Goal: Information Seeking & Learning: Learn about a topic

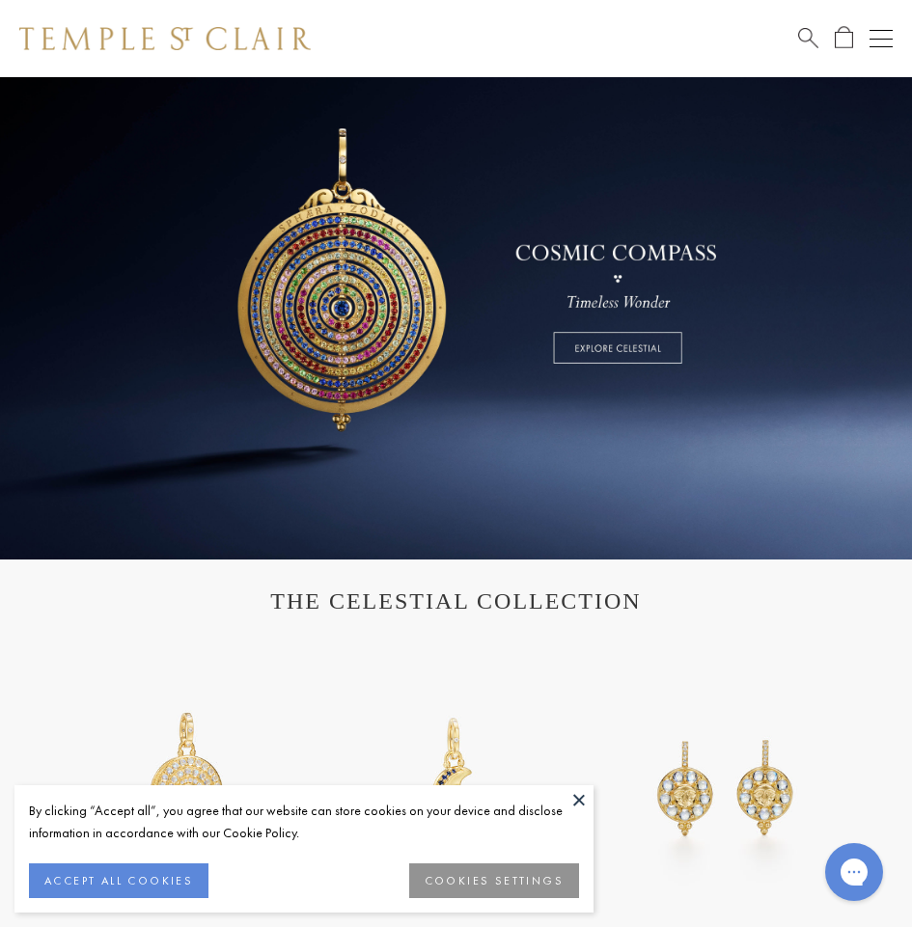
scroll to position [675, 0]
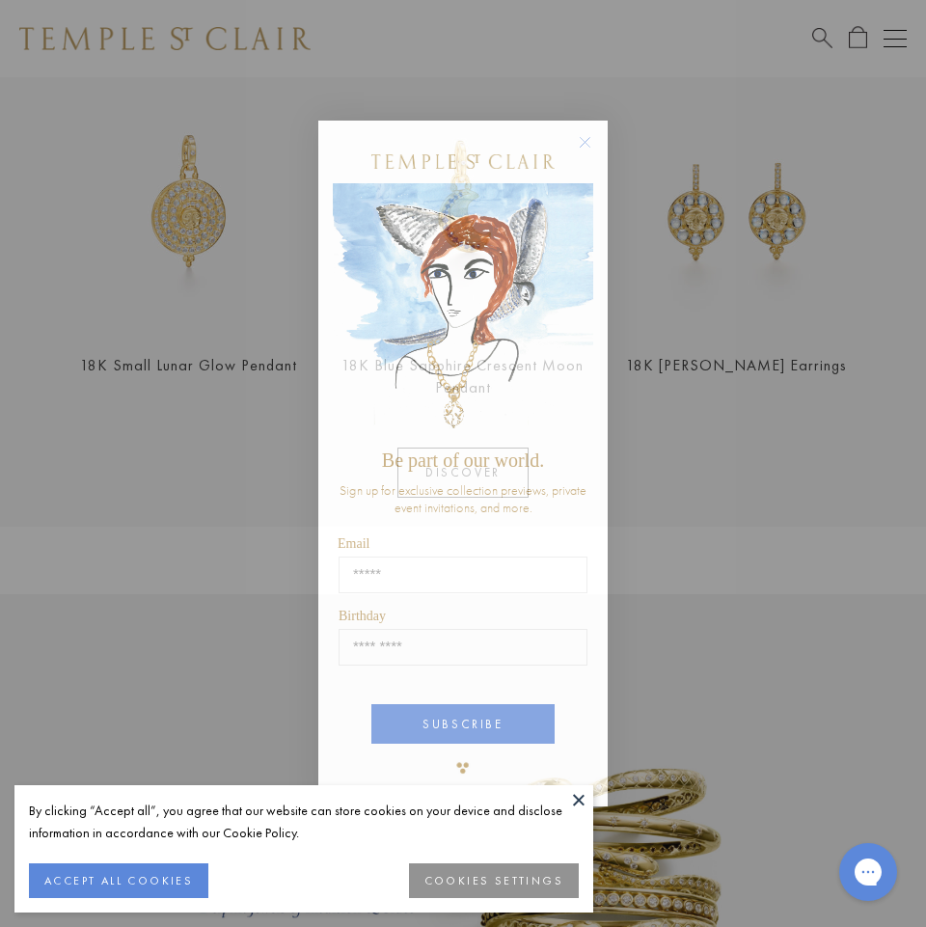
click at [583, 142] on circle "Close dialog" at bounding box center [585, 141] width 23 height 23
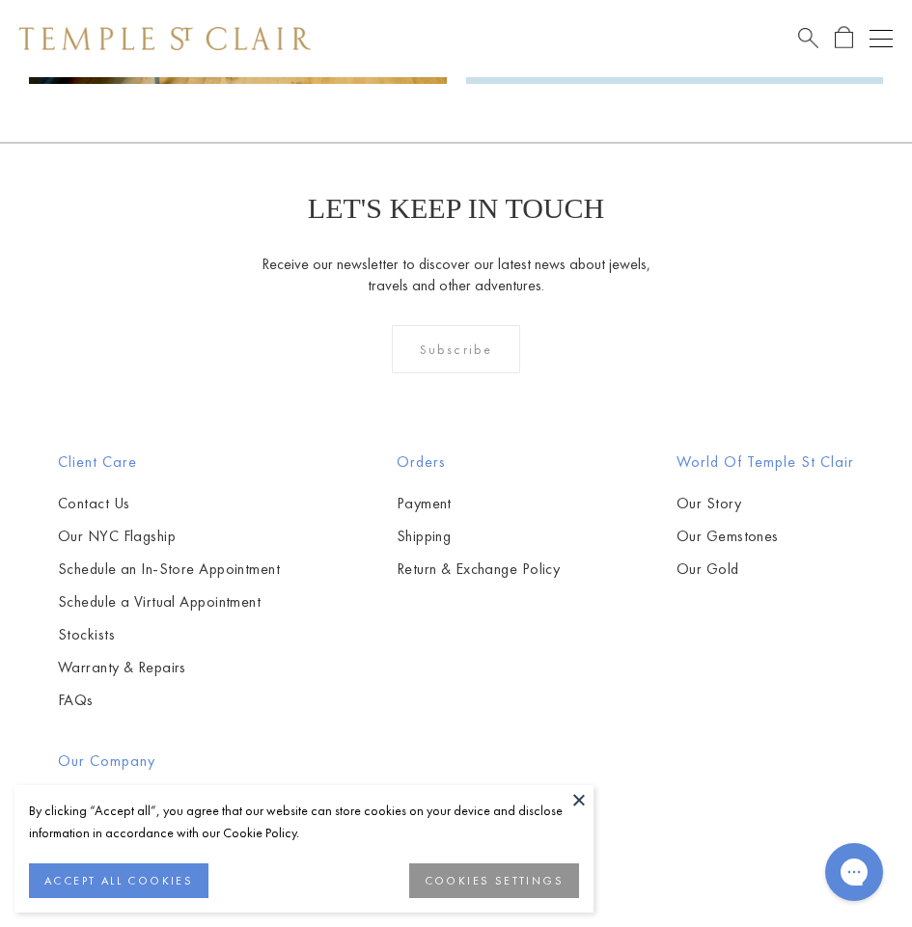
scroll to position [4052, 0]
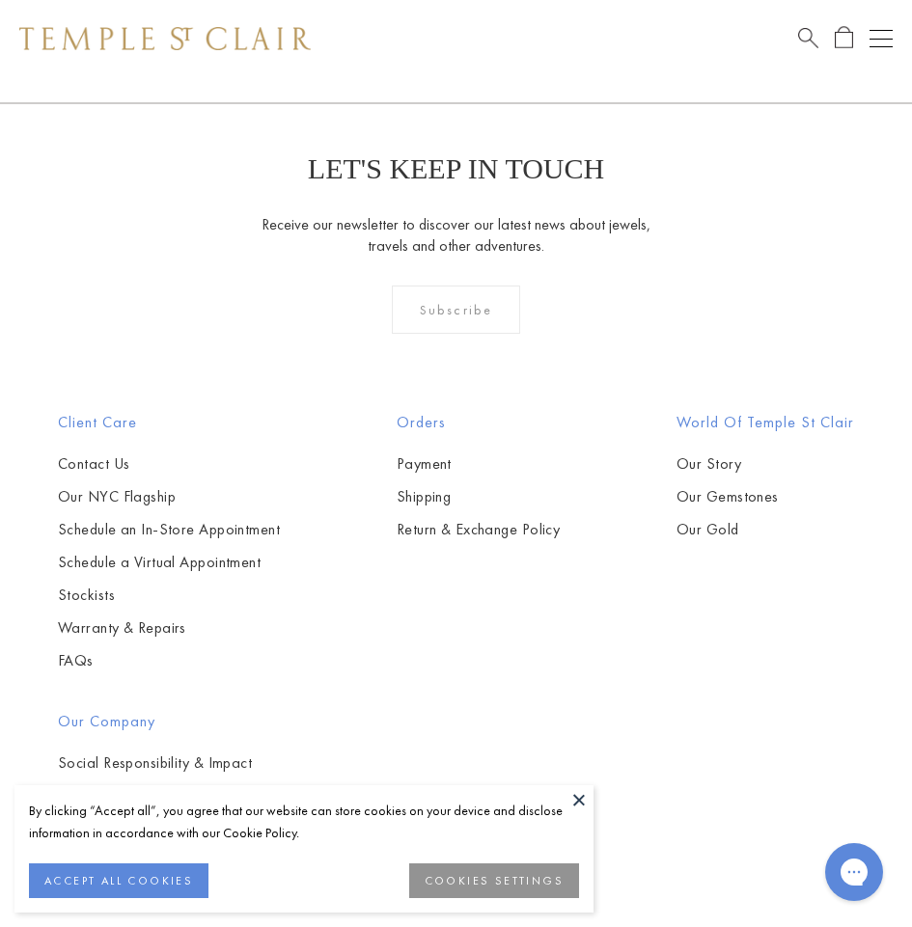
click at [877, 43] on button "Open navigation" at bounding box center [880, 38] width 23 height 23
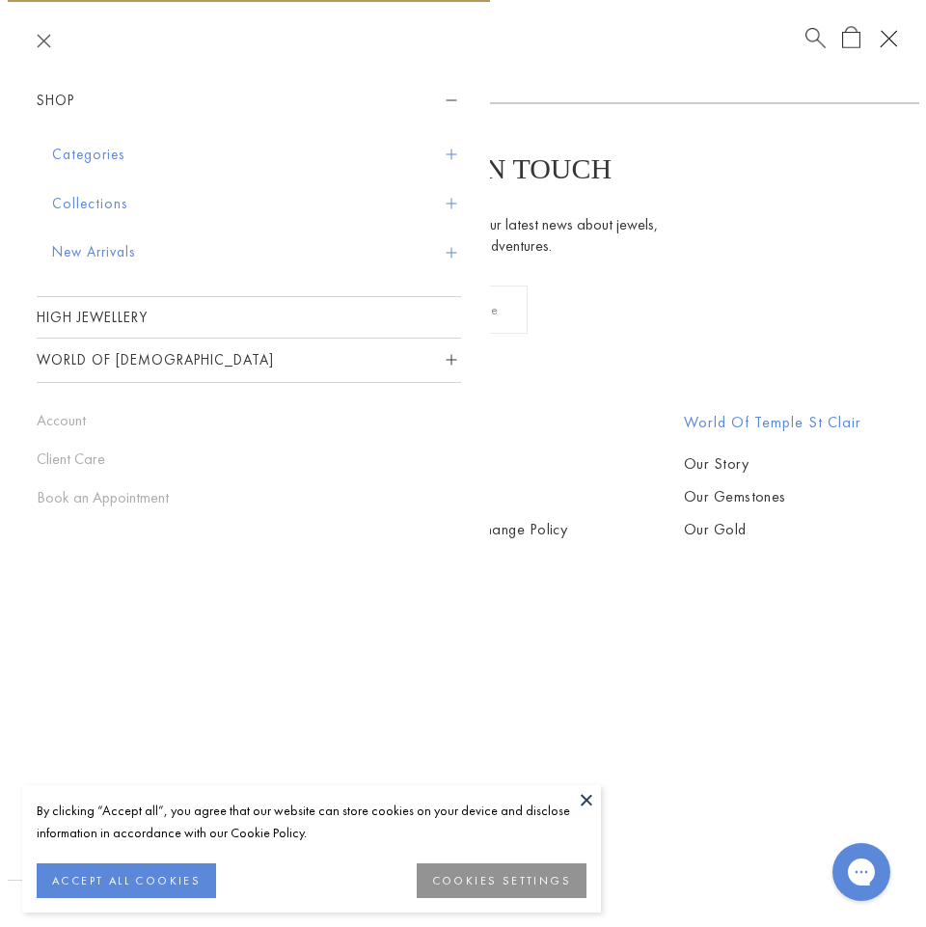
scroll to position [4073, 0]
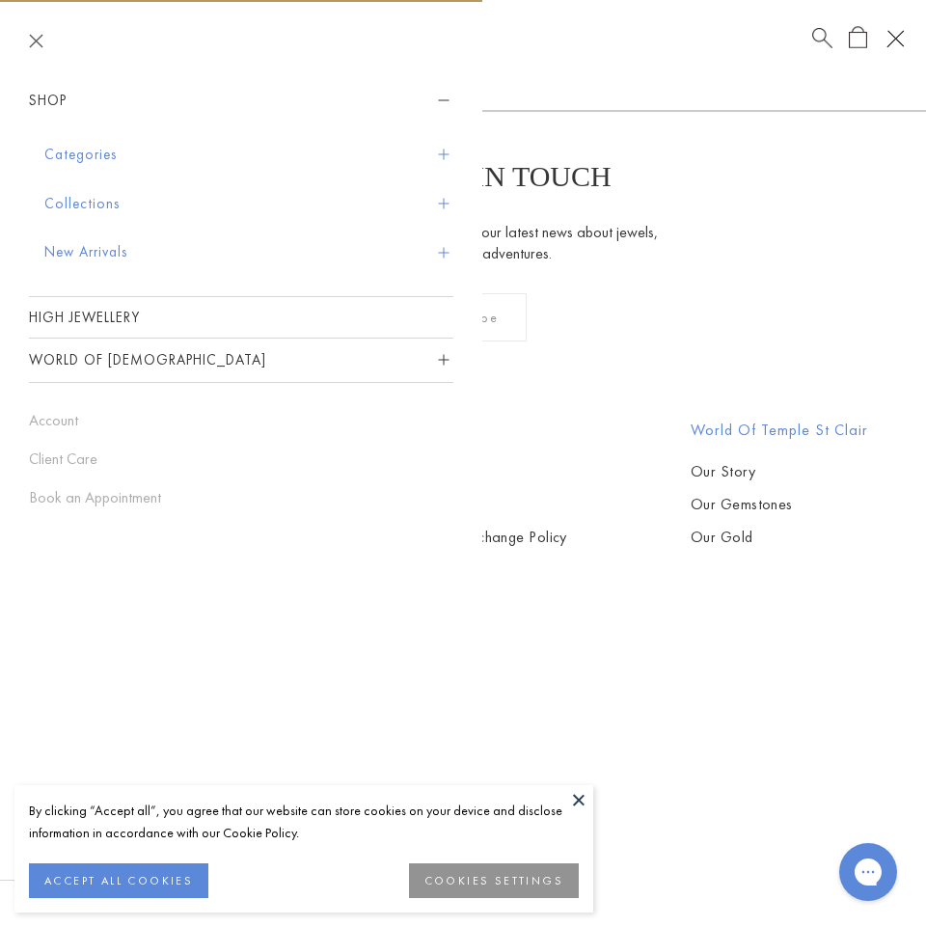
click at [125, 245] on button "New Arrivals" at bounding box center [248, 252] width 409 height 49
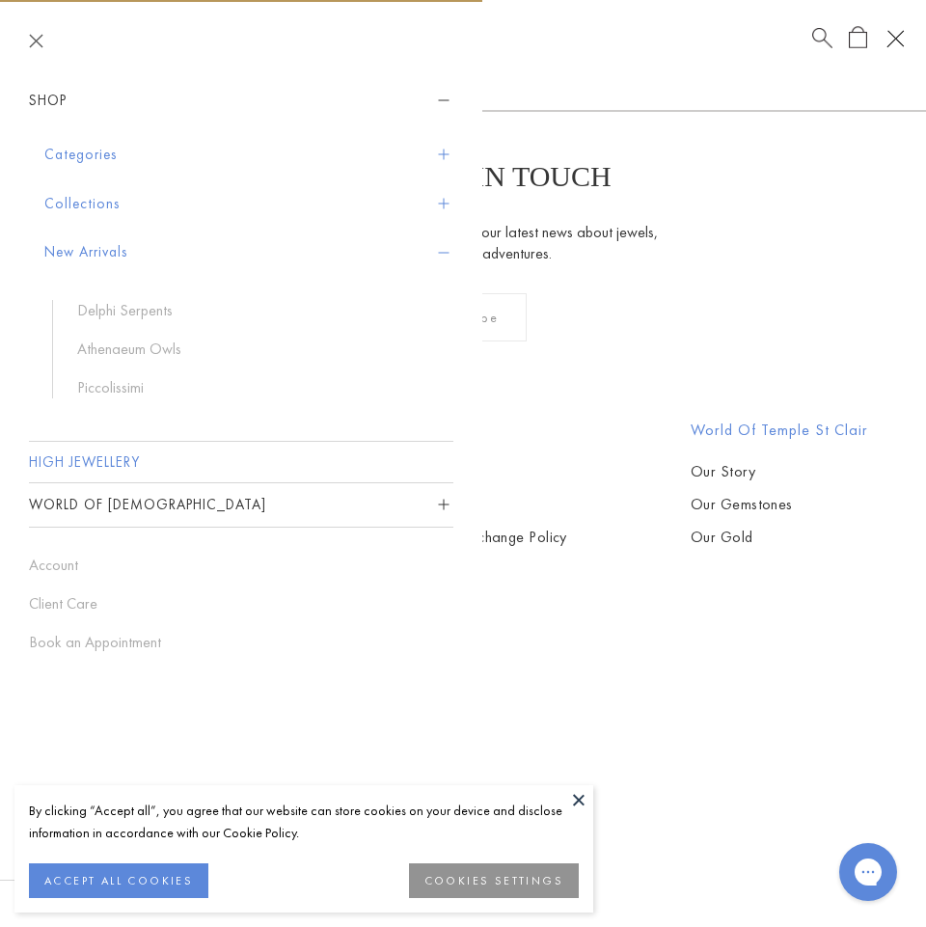
click at [112, 453] on link "High Jewellery" at bounding box center [241, 462] width 424 height 41
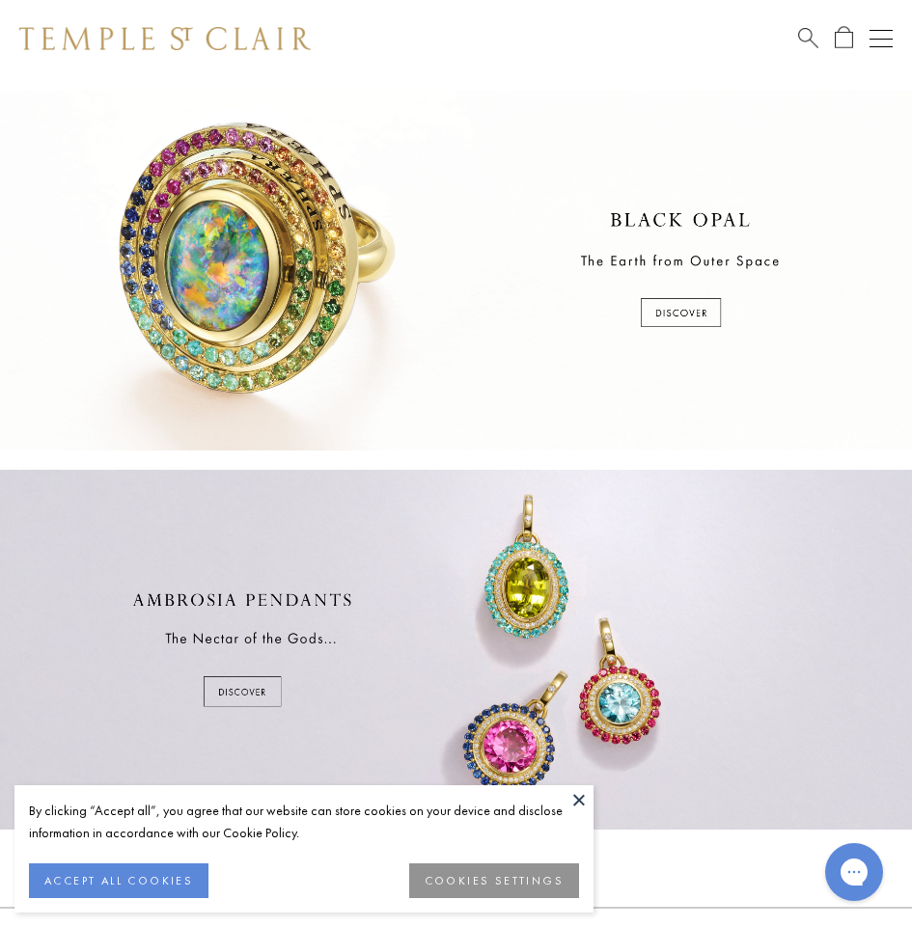
scroll to position [675, 0]
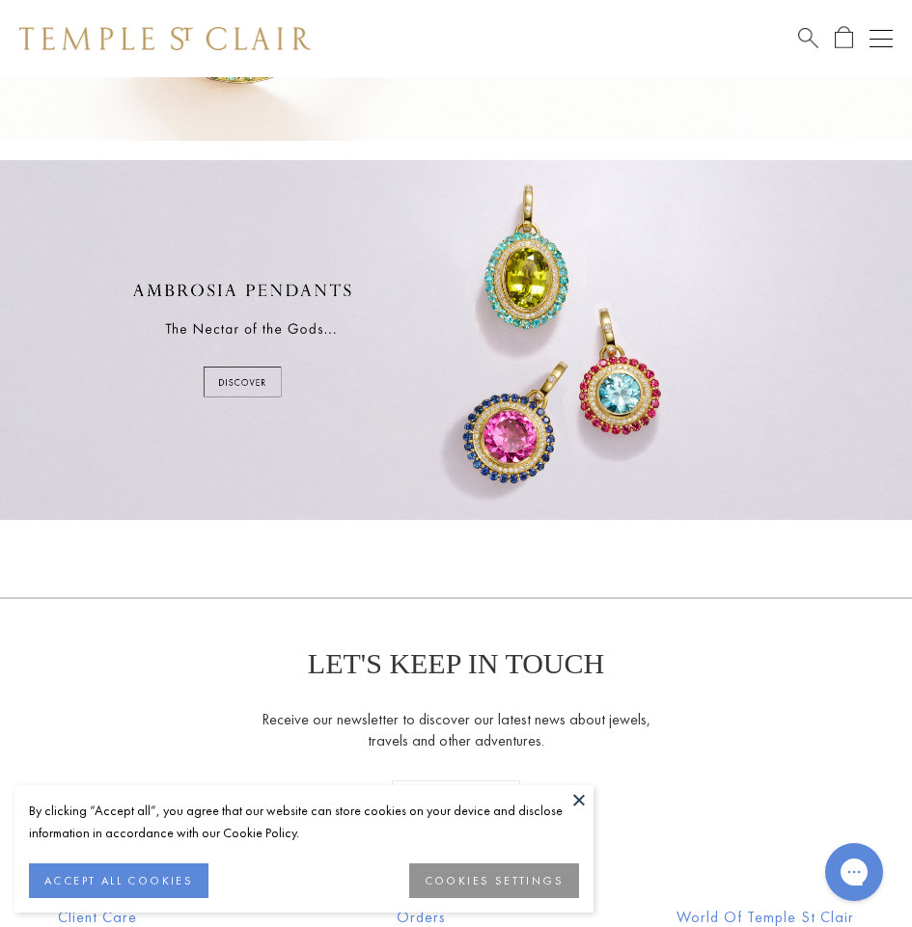
click at [252, 383] on div at bounding box center [456, 340] width 912 height 360
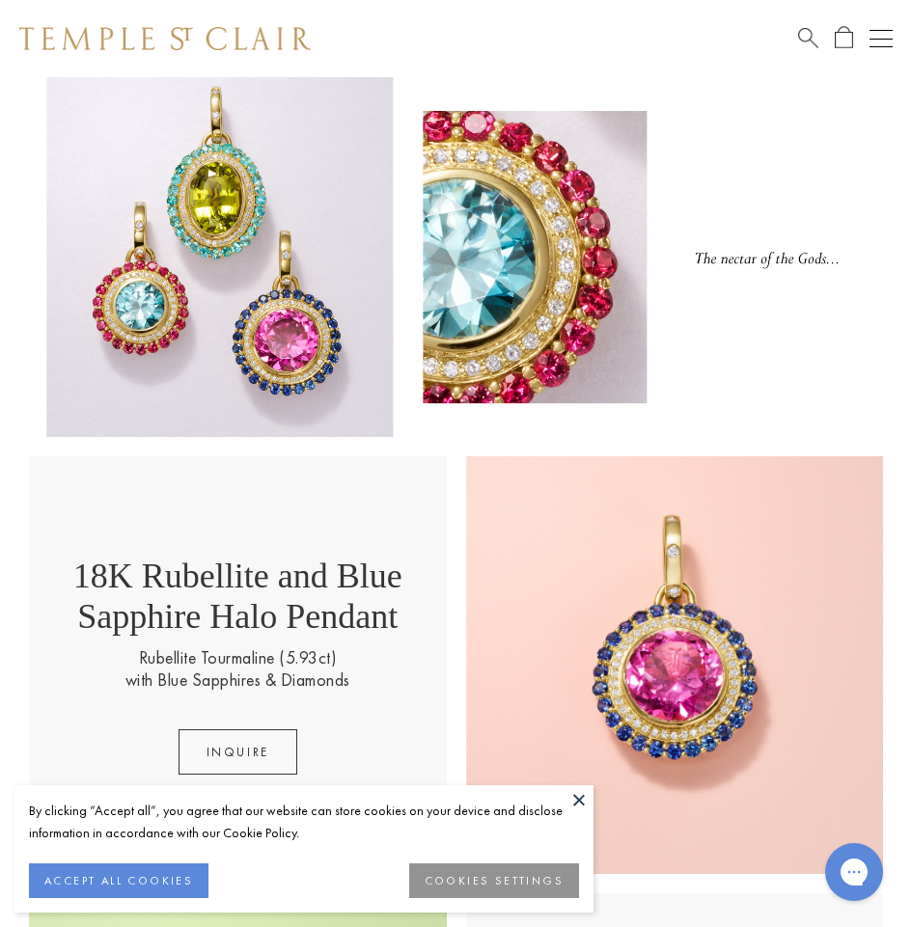
click at [865, 31] on div "Schedule An Appointment" at bounding box center [845, 38] width 95 height 23
click at [875, 34] on button "Open navigation" at bounding box center [880, 38] width 23 height 23
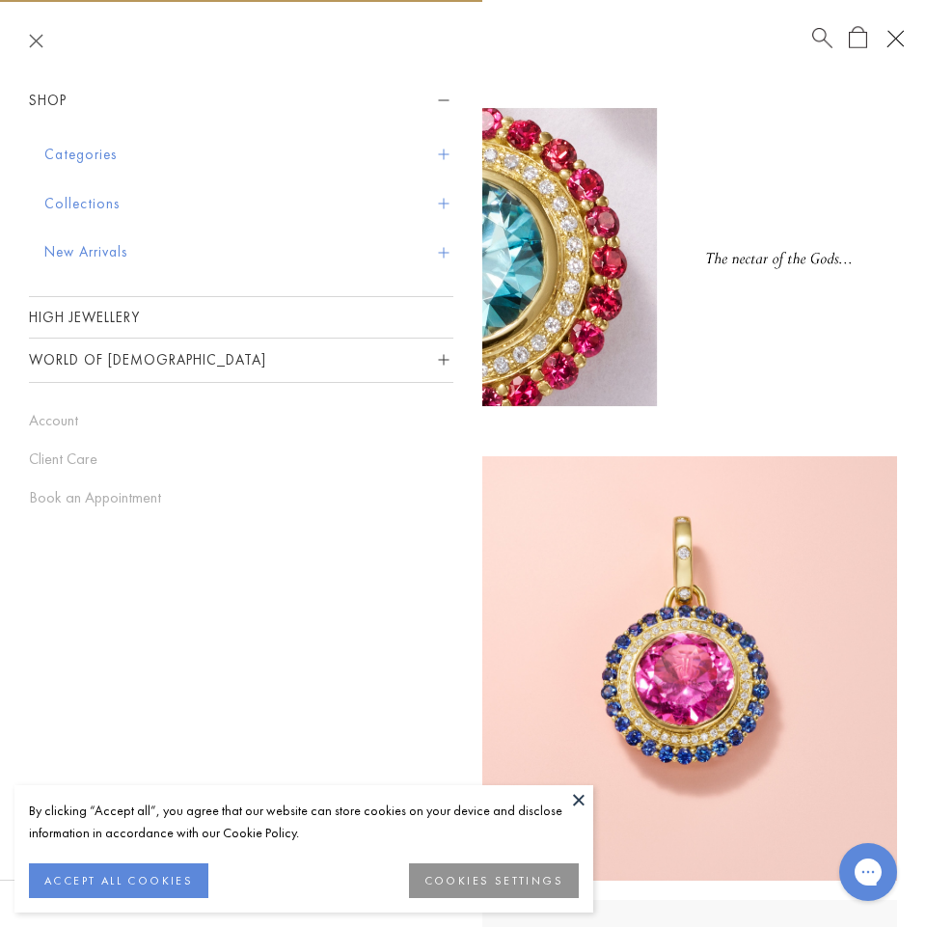
click at [449, 252] on span "Sidebar navigation" at bounding box center [443, 252] width 11 height 11
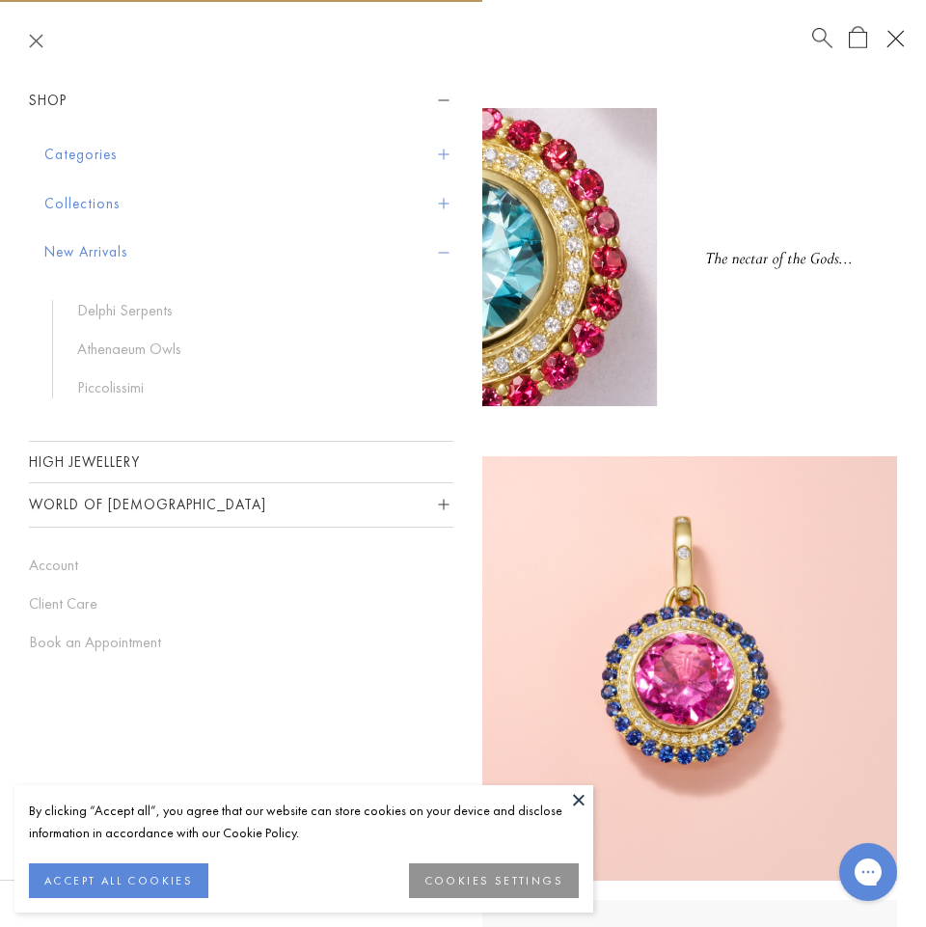
click at [444, 212] on button "Collections" at bounding box center [248, 203] width 409 height 49
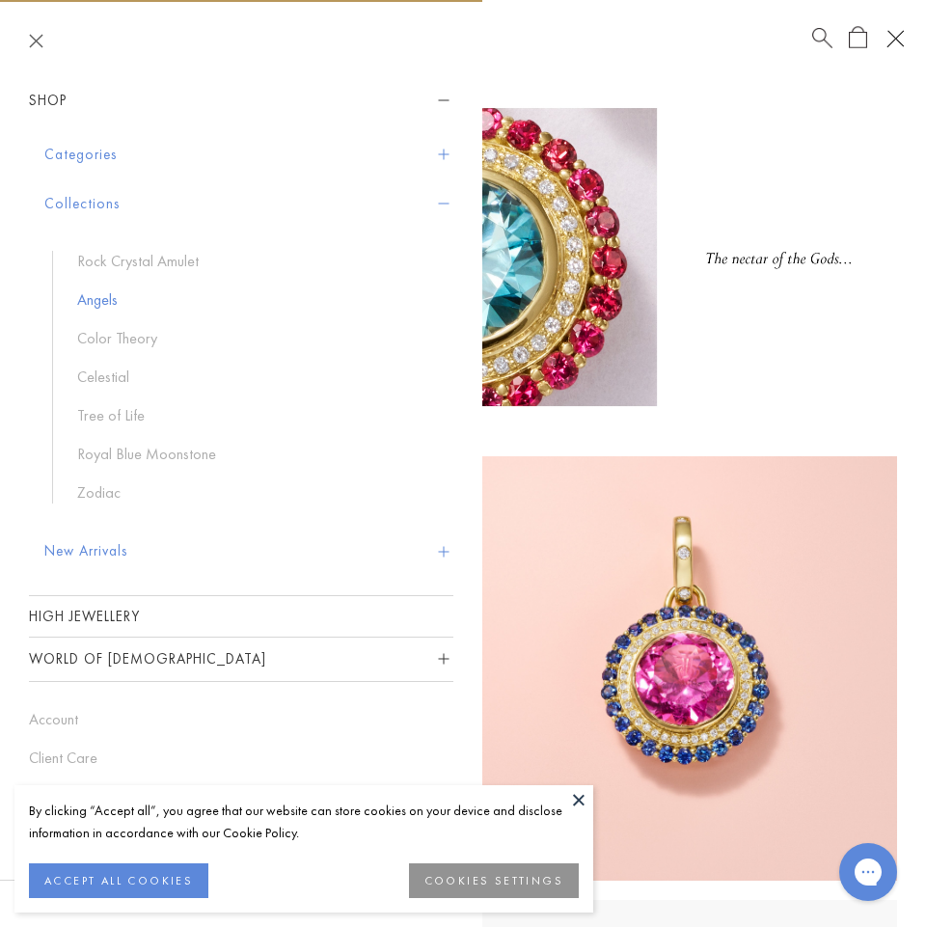
click at [106, 298] on link "Angels" at bounding box center [255, 299] width 357 height 21
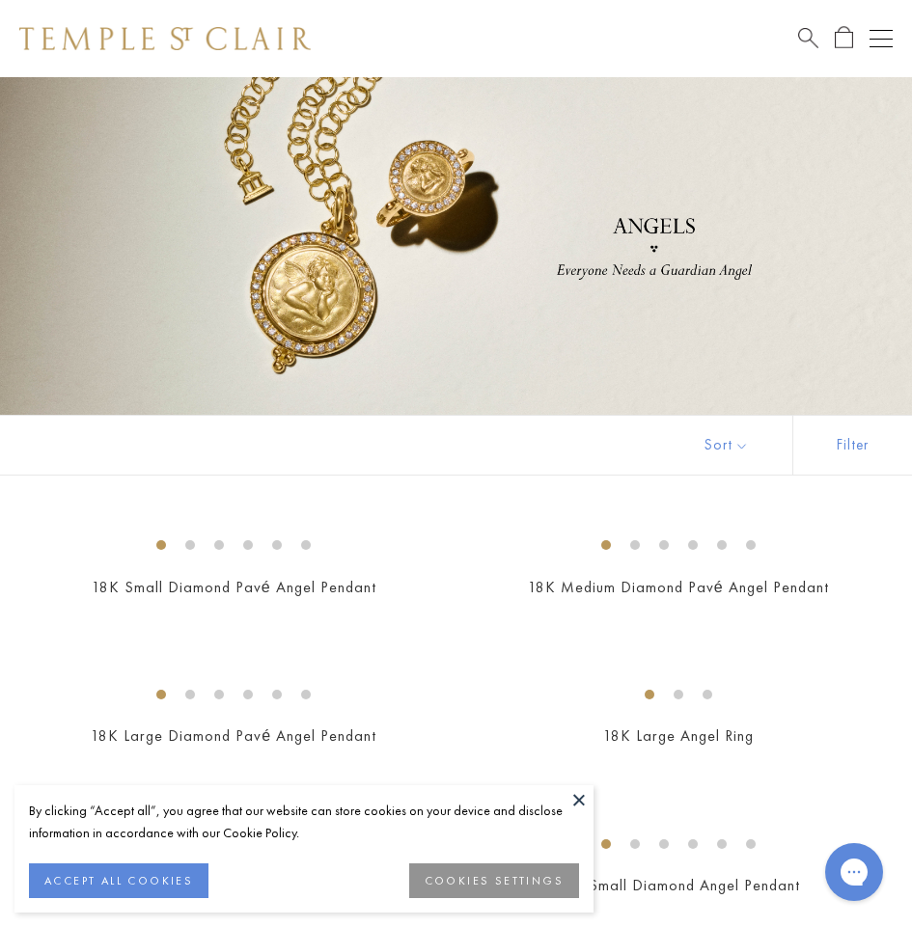
click at [876, 53] on div "Shop Shop Categories Amulets Pendants & Charms Lockets Chains & Leather Cords E…" at bounding box center [456, 38] width 912 height 77
click at [877, 43] on button "Open navigation" at bounding box center [880, 38] width 23 height 23
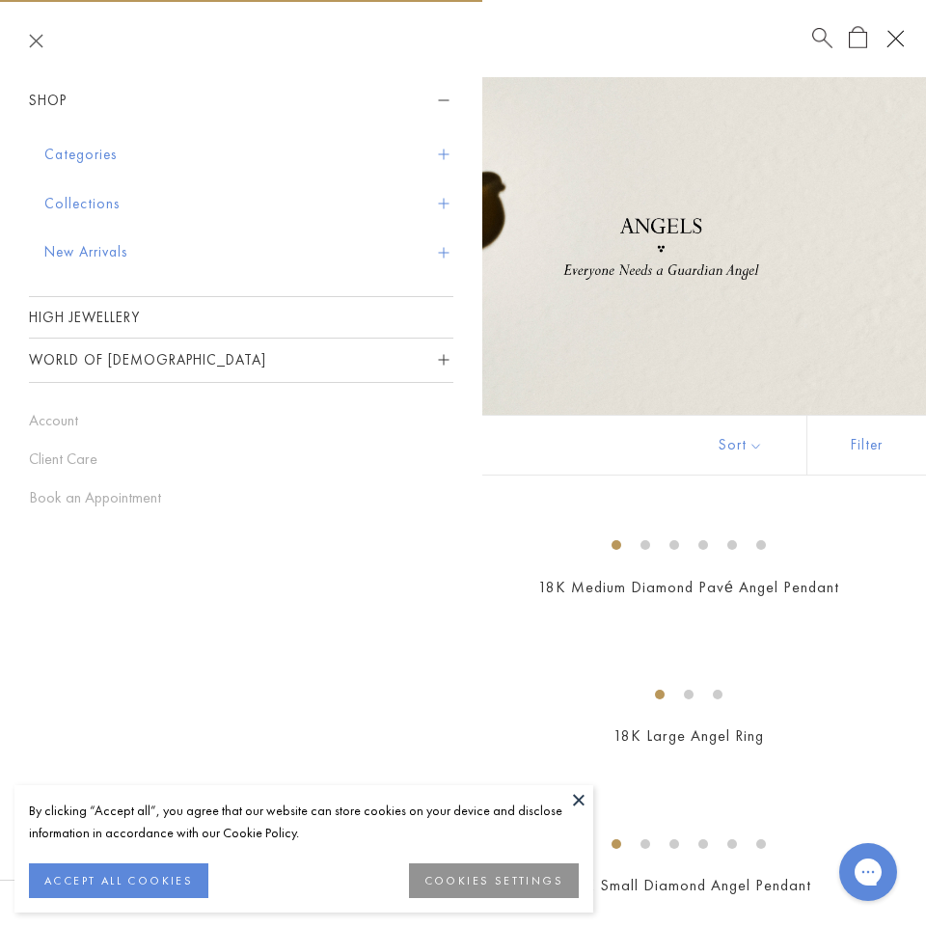
click at [425, 362] on button "World of [DEMOGRAPHIC_DATA]" at bounding box center [241, 360] width 424 height 43
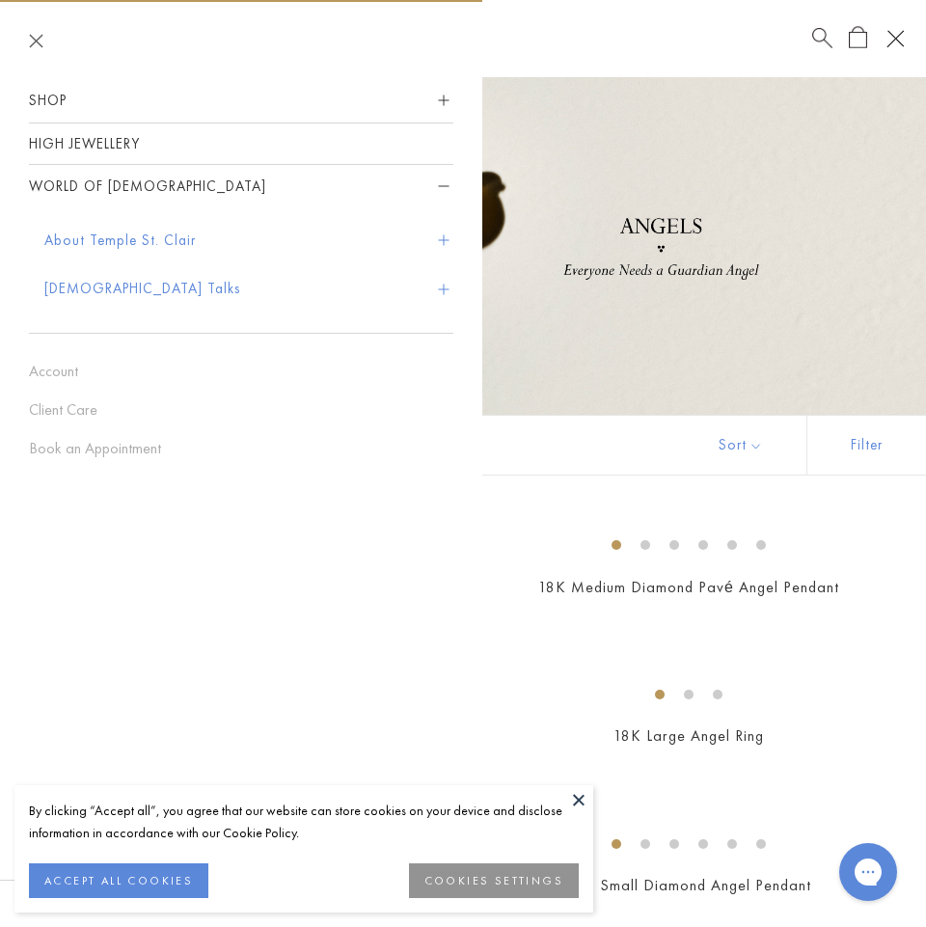
click at [452, 106] on div "Shop Categories Amulets Pendants & Charms Lockets Chains & Leather Cords Earrin…" at bounding box center [241, 269] width 482 height 380
click at [435, 194] on button "World of [DEMOGRAPHIC_DATA]" at bounding box center [241, 186] width 424 height 43
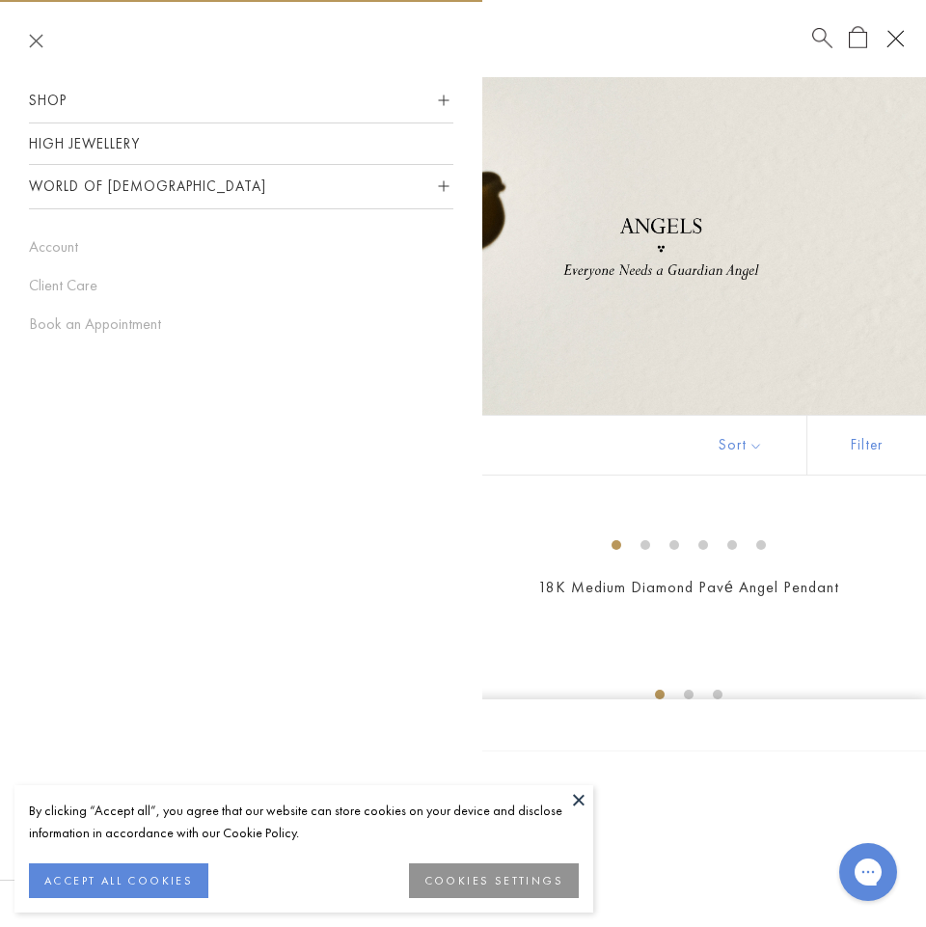
click at [447, 99] on span "Sidebar navigation" at bounding box center [443, 101] width 11 height 11
click at [444, 105] on span "Sidebar navigation" at bounding box center [443, 101] width 11 height 11
click at [444, 99] on span "Sidebar navigation" at bounding box center [443, 101] width 11 height 11
click at [37, 42] on button "Close navigation" at bounding box center [36, 41] width 14 height 14
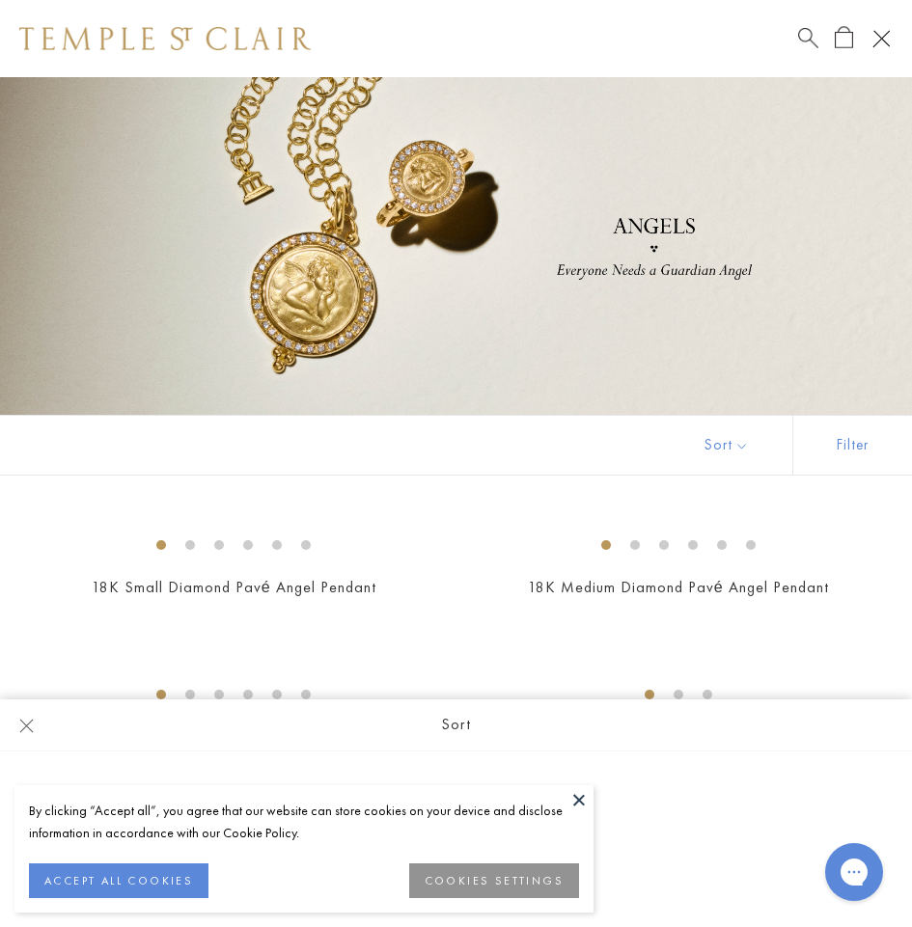
click at [881, 40] on div "Open navigation" at bounding box center [885, 43] width 8 height 8
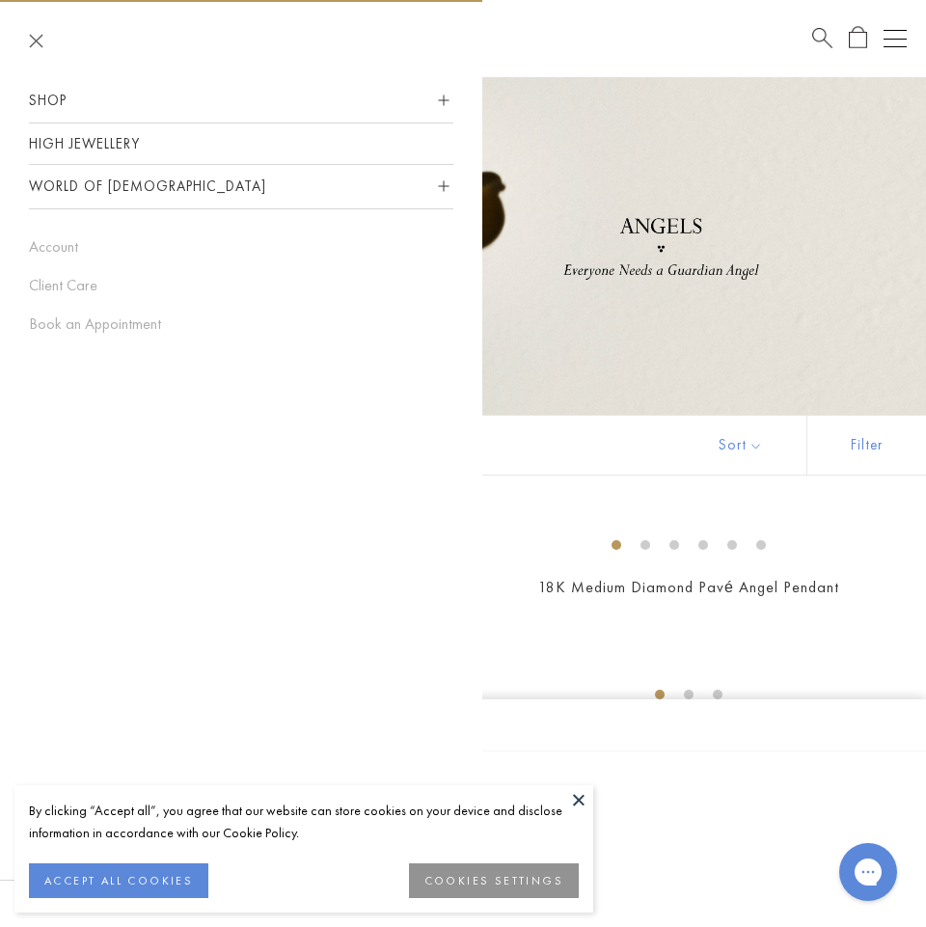
click at [250, 103] on button "Shop" at bounding box center [241, 100] width 424 height 43
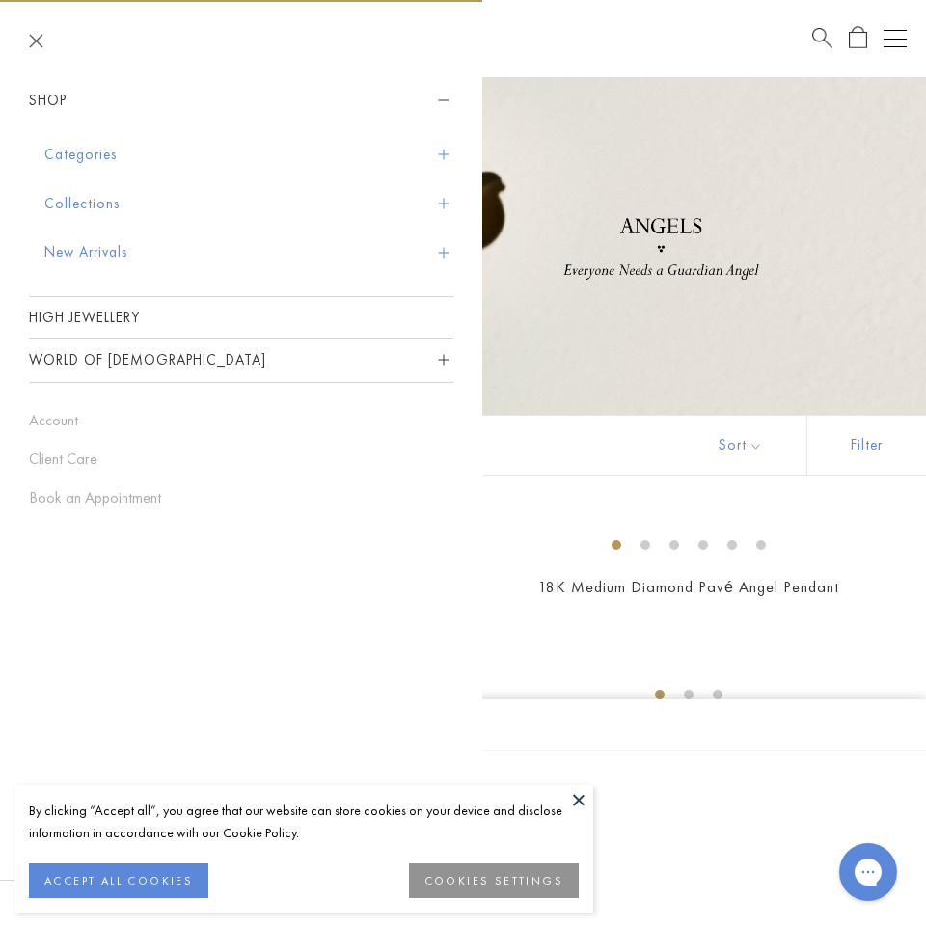
click at [445, 152] on span "Sidebar navigation" at bounding box center [443, 155] width 11 height 11
click at [440, 156] on span "Sidebar navigation" at bounding box center [443, 155] width 11 height 11
click at [103, 164] on button "Categories" at bounding box center [248, 154] width 409 height 49
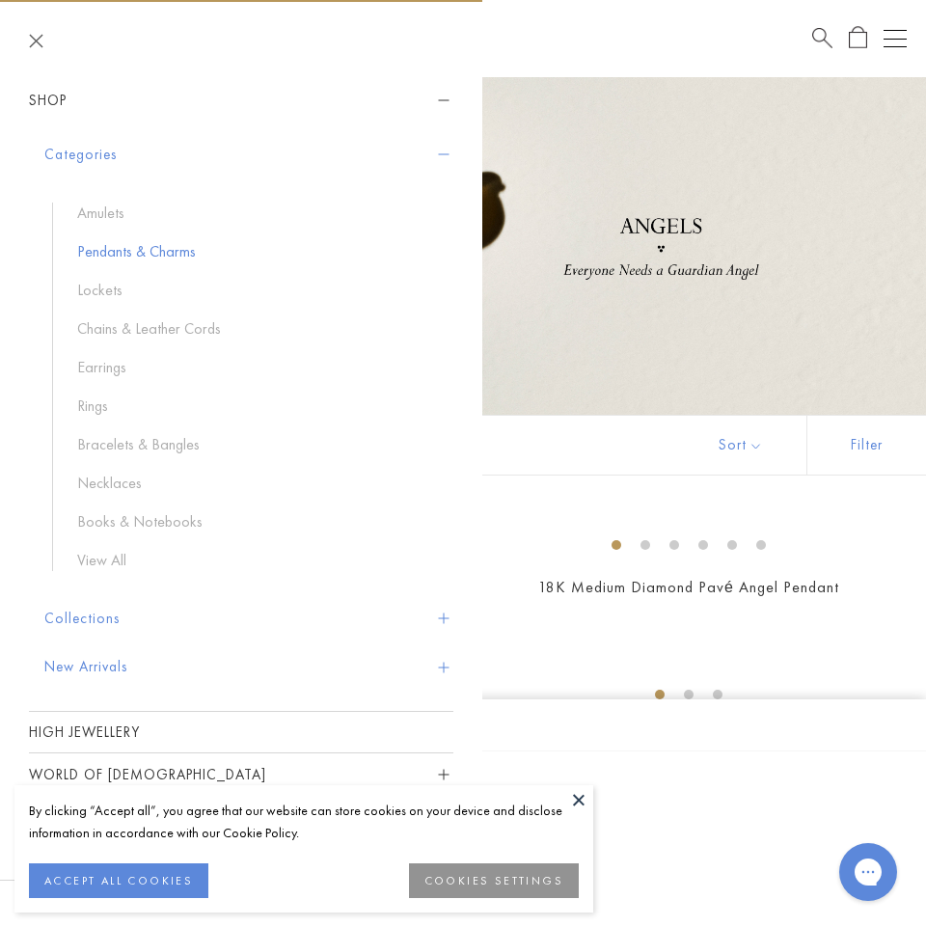
click at [117, 251] on link "Pendants & Charms" at bounding box center [255, 251] width 357 height 21
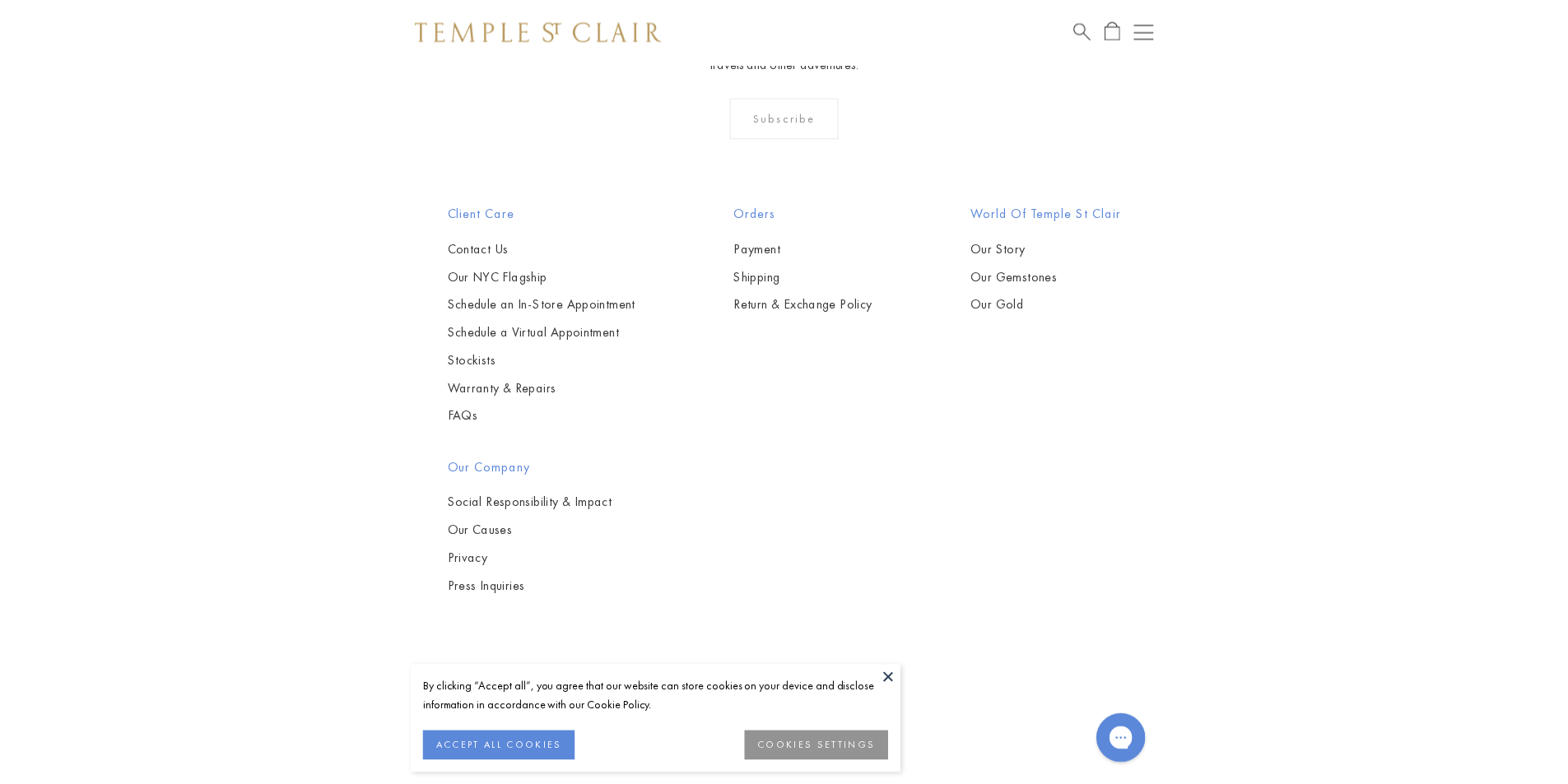
scroll to position [9218, 0]
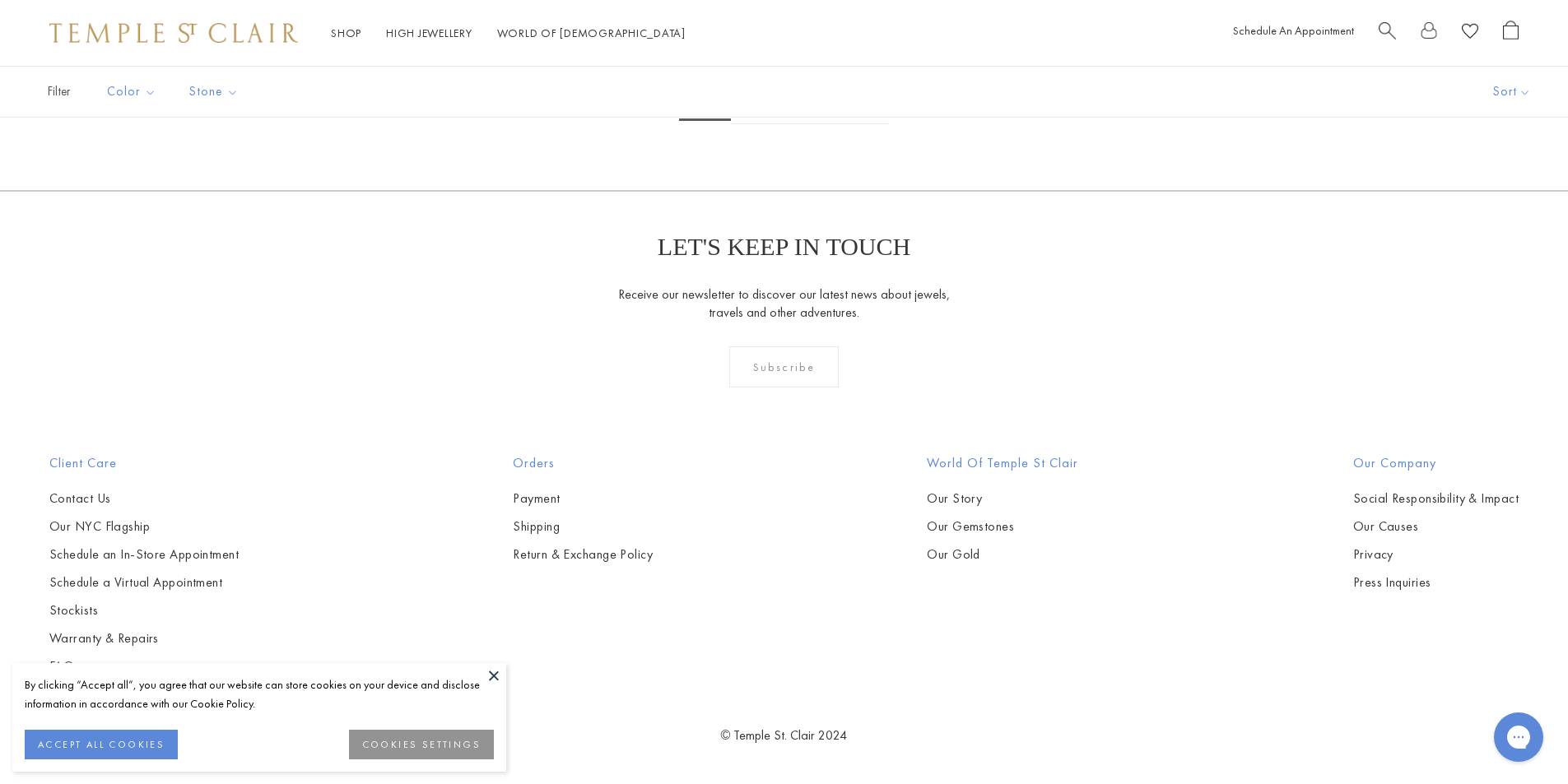
scroll to position [11522, 0]
click at [745, 125] on link "2" at bounding box center [758, 102] width 54 height 45
click at [750, 125] on link "2" at bounding box center [758, 102] width 54 height 45
click at [833, 125] on link "3" at bounding box center [836, 102] width 54 height 45
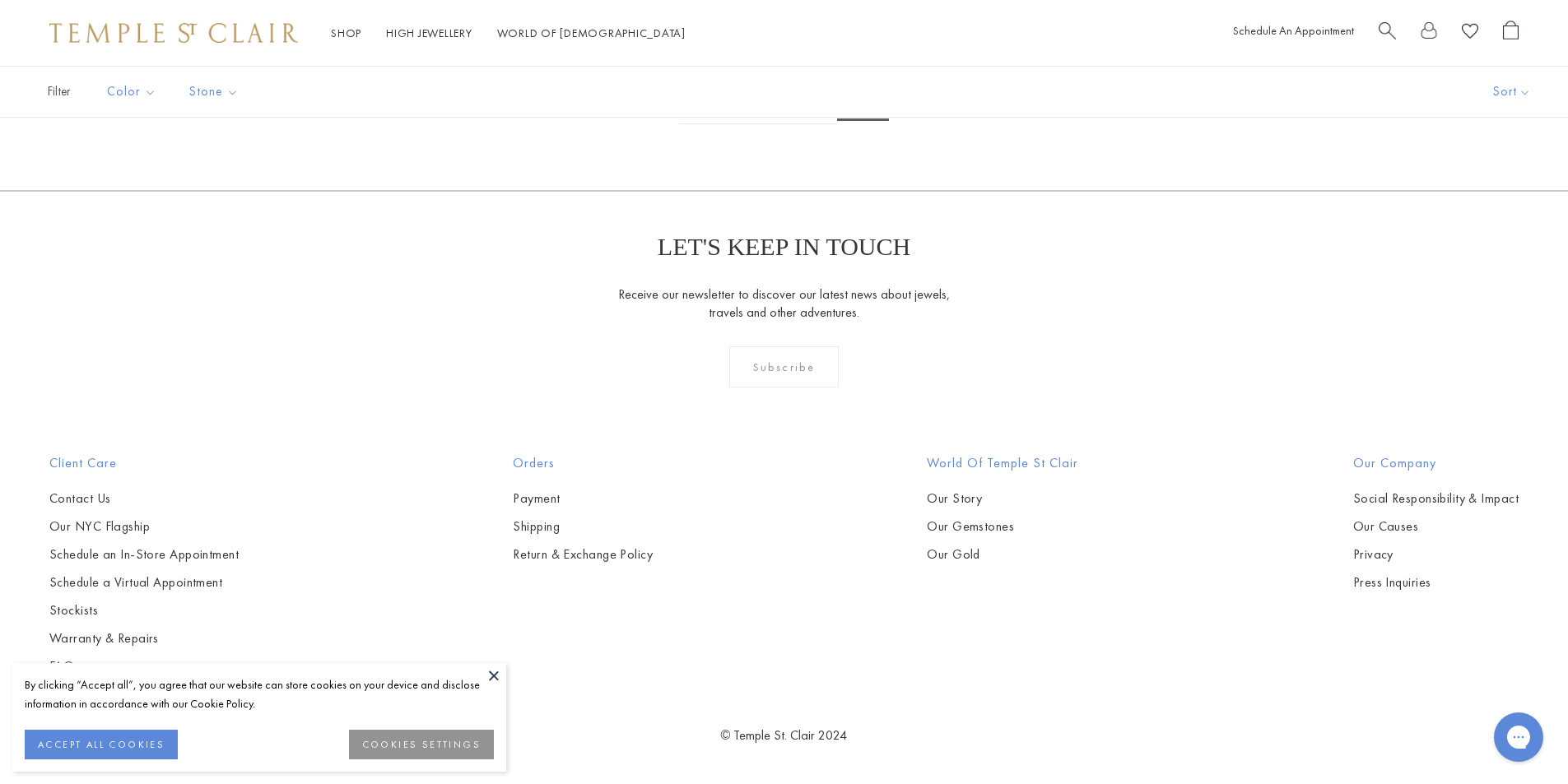
scroll to position [1893, 0]
click at [293, 158] on button "Multicolored" at bounding box center [329, 153] width 140 height 19
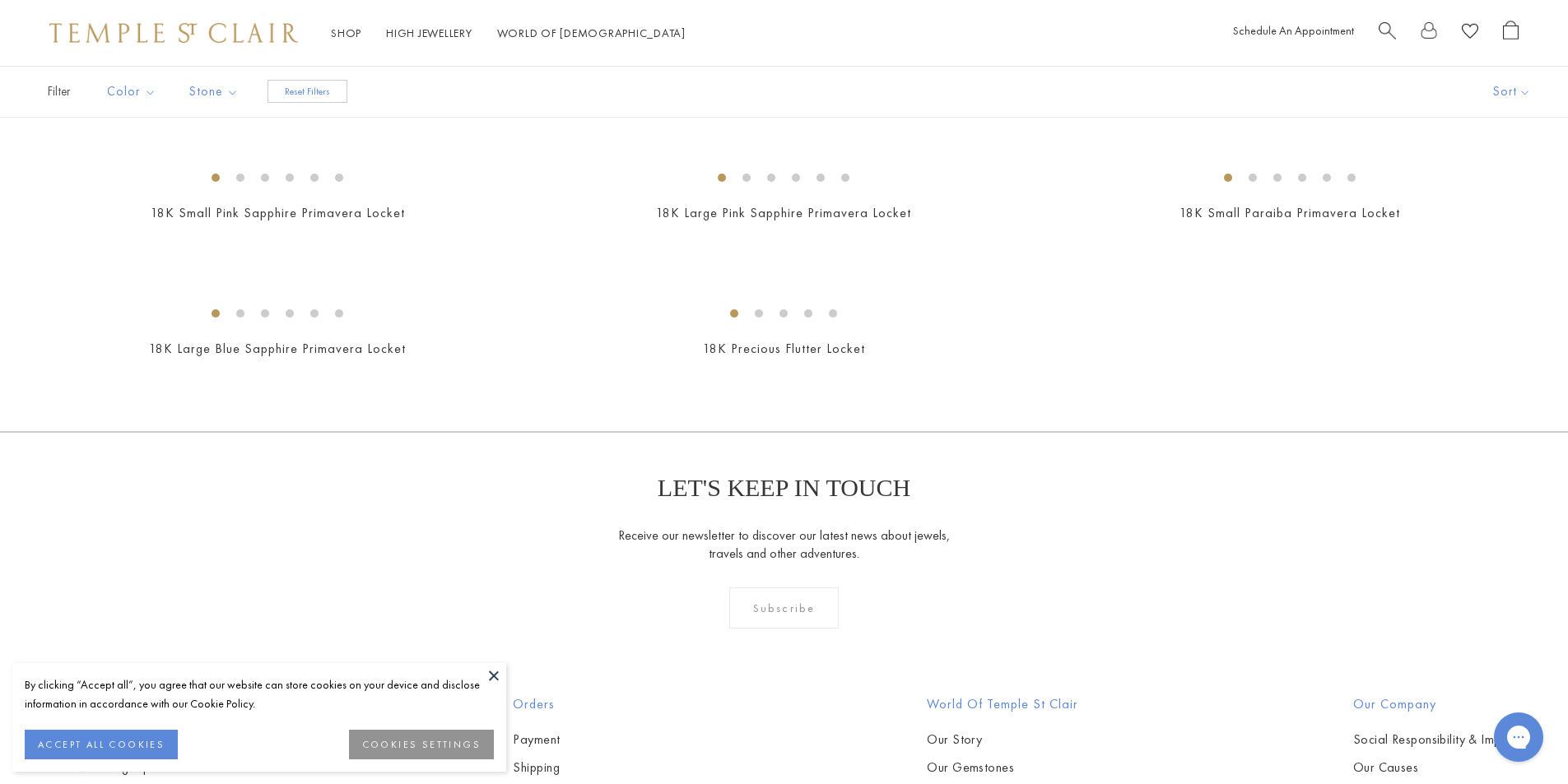
scroll to position [276, 0]
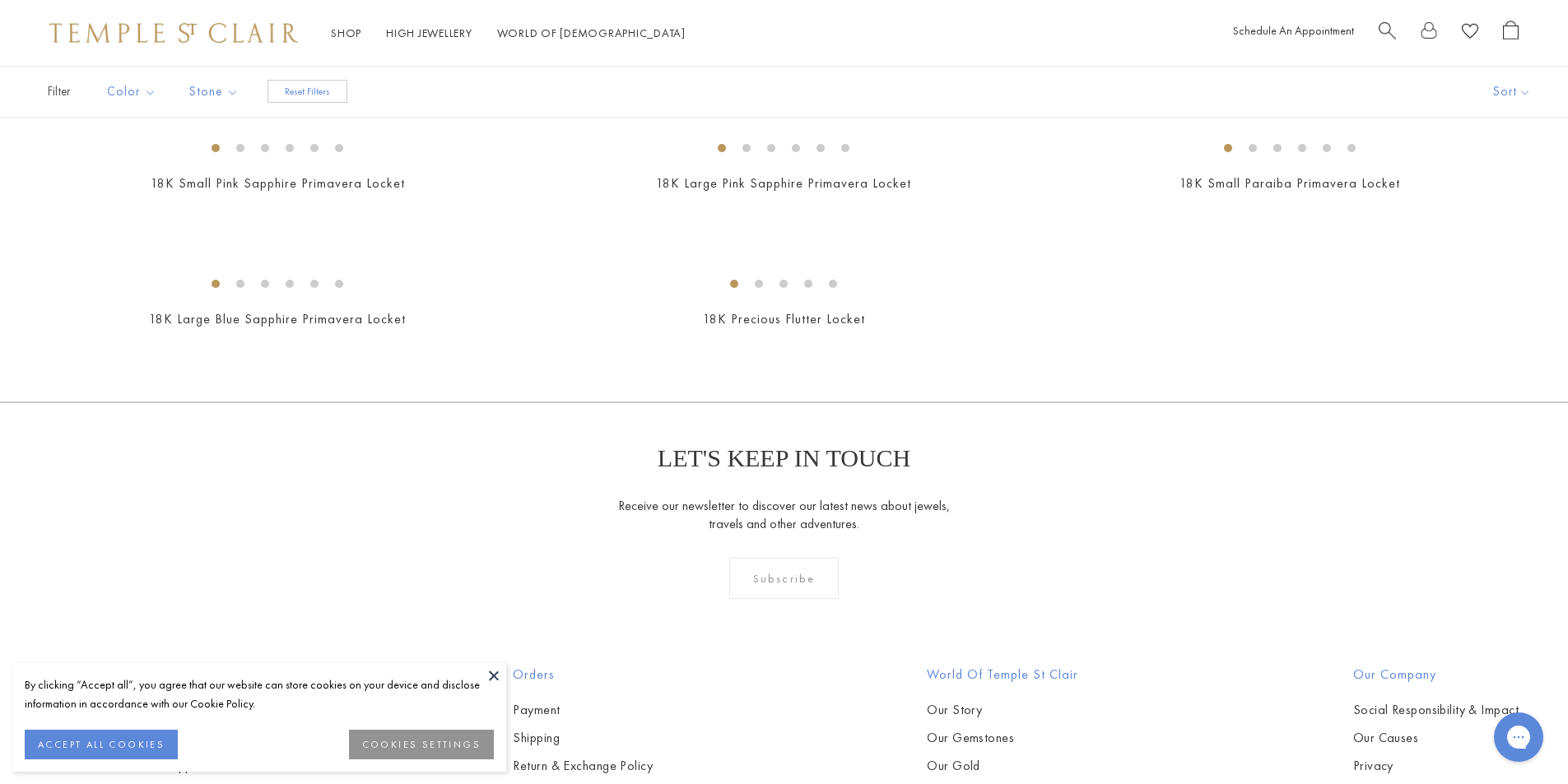
click at [0, 0] on img at bounding box center [0, 0] width 0 height 0
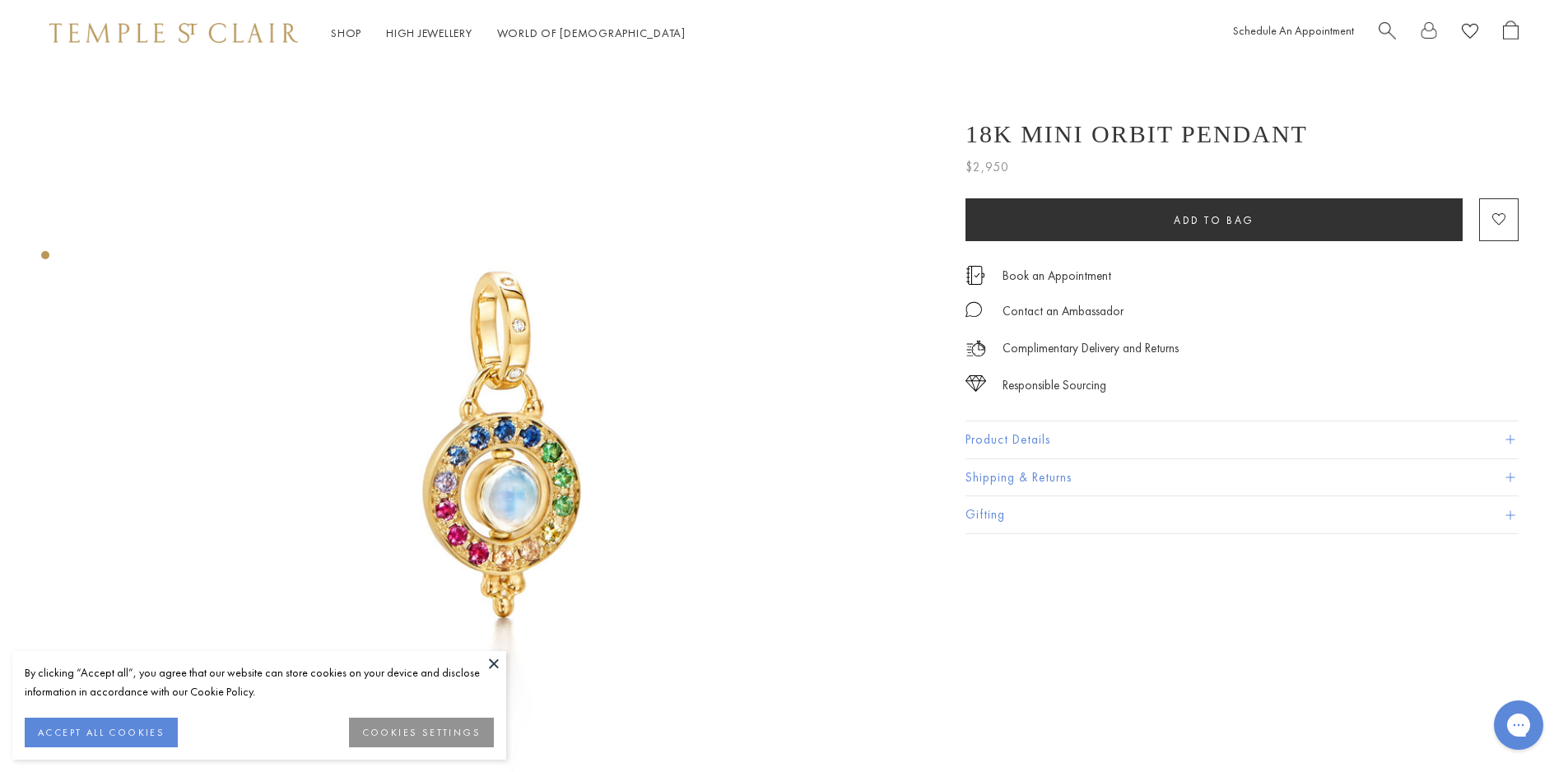
scroll to position [82, 0]
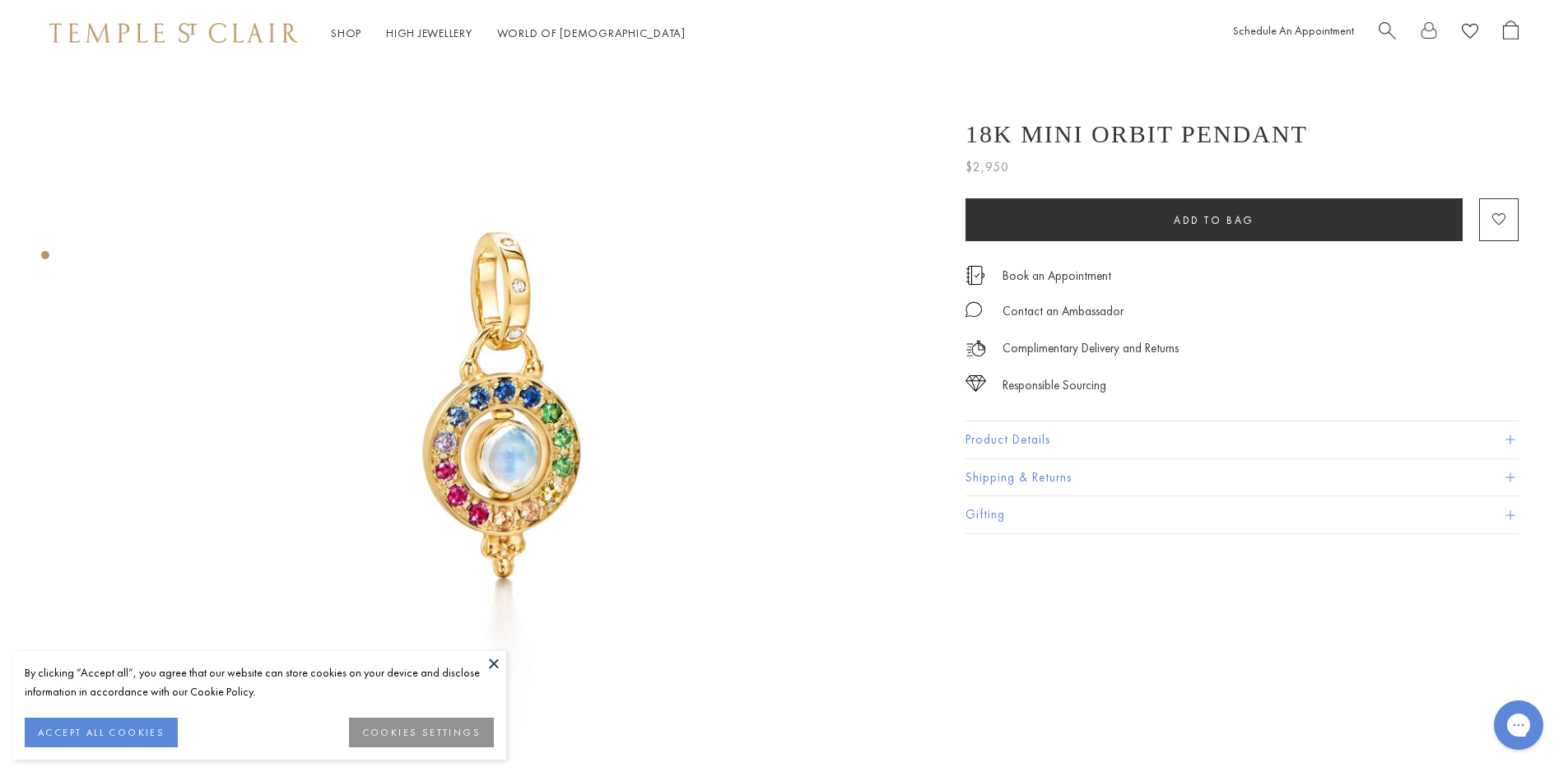
click at [1025, 432] on button "Product Details" at bounding box center [1242, 439] width 553 height 37
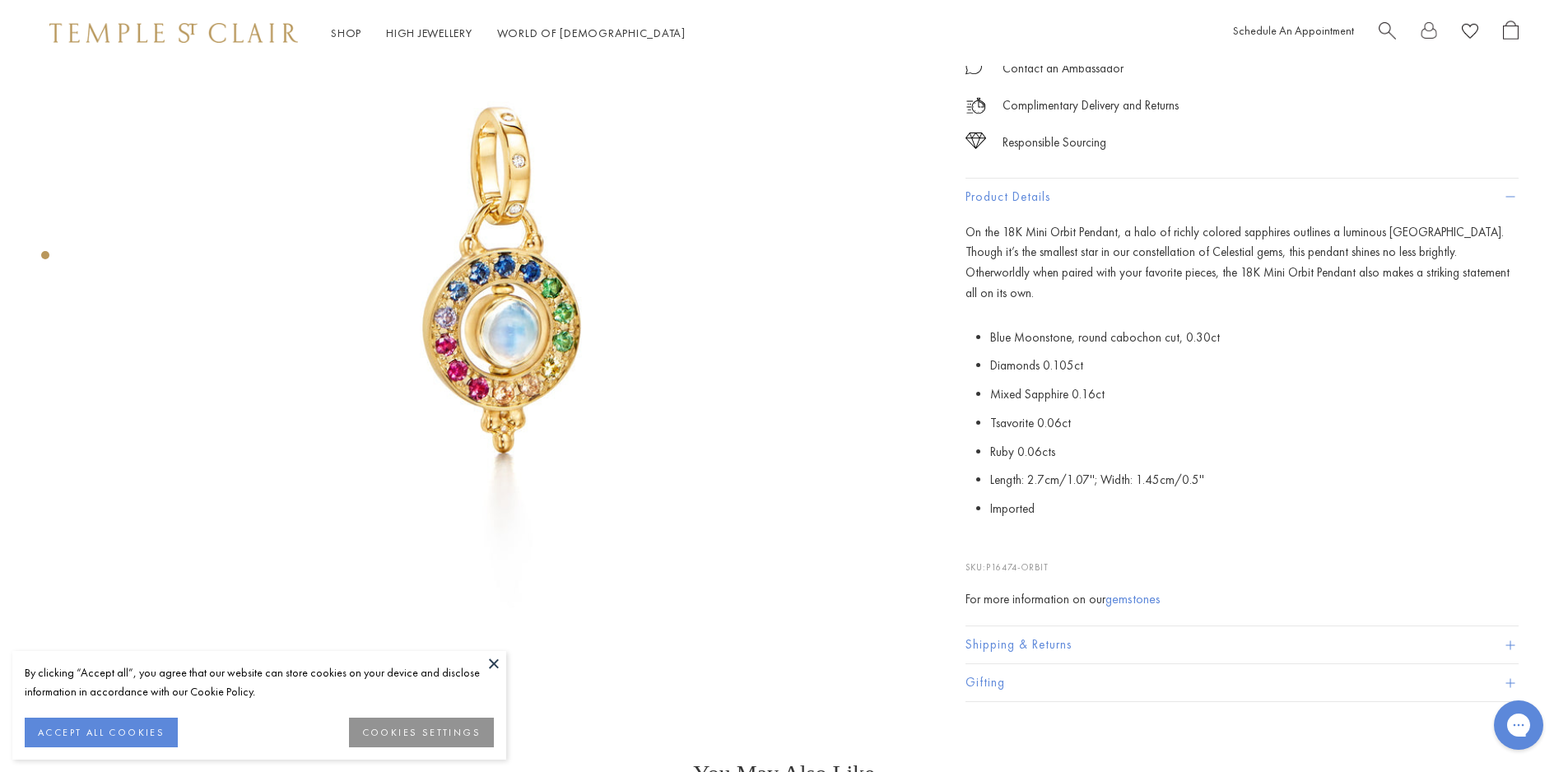
scroll to position [247, 0]
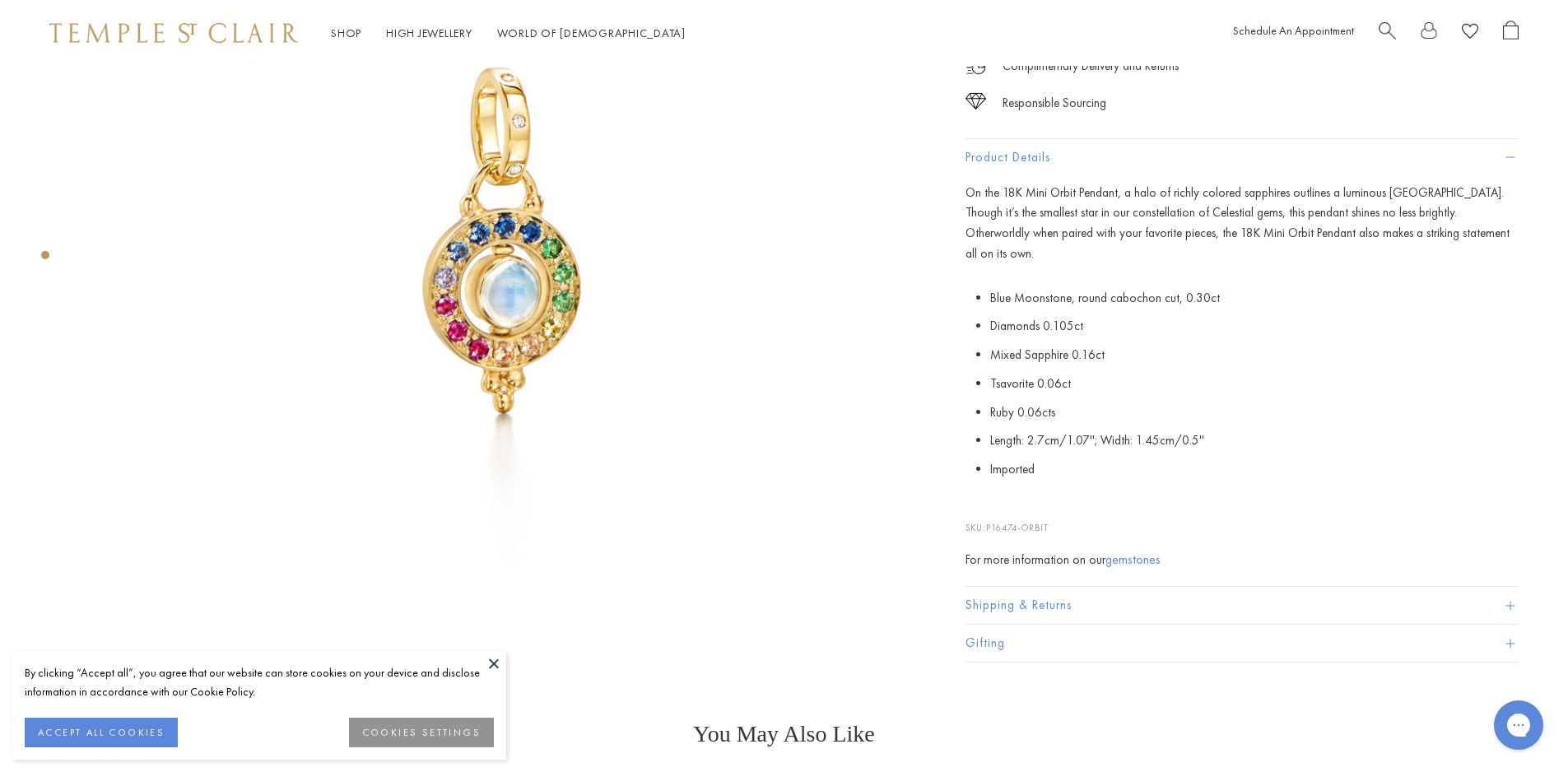
click at [1121, 608] on button "Shipping & Returns" at bounding box center [1242, 606] width 553 height 37
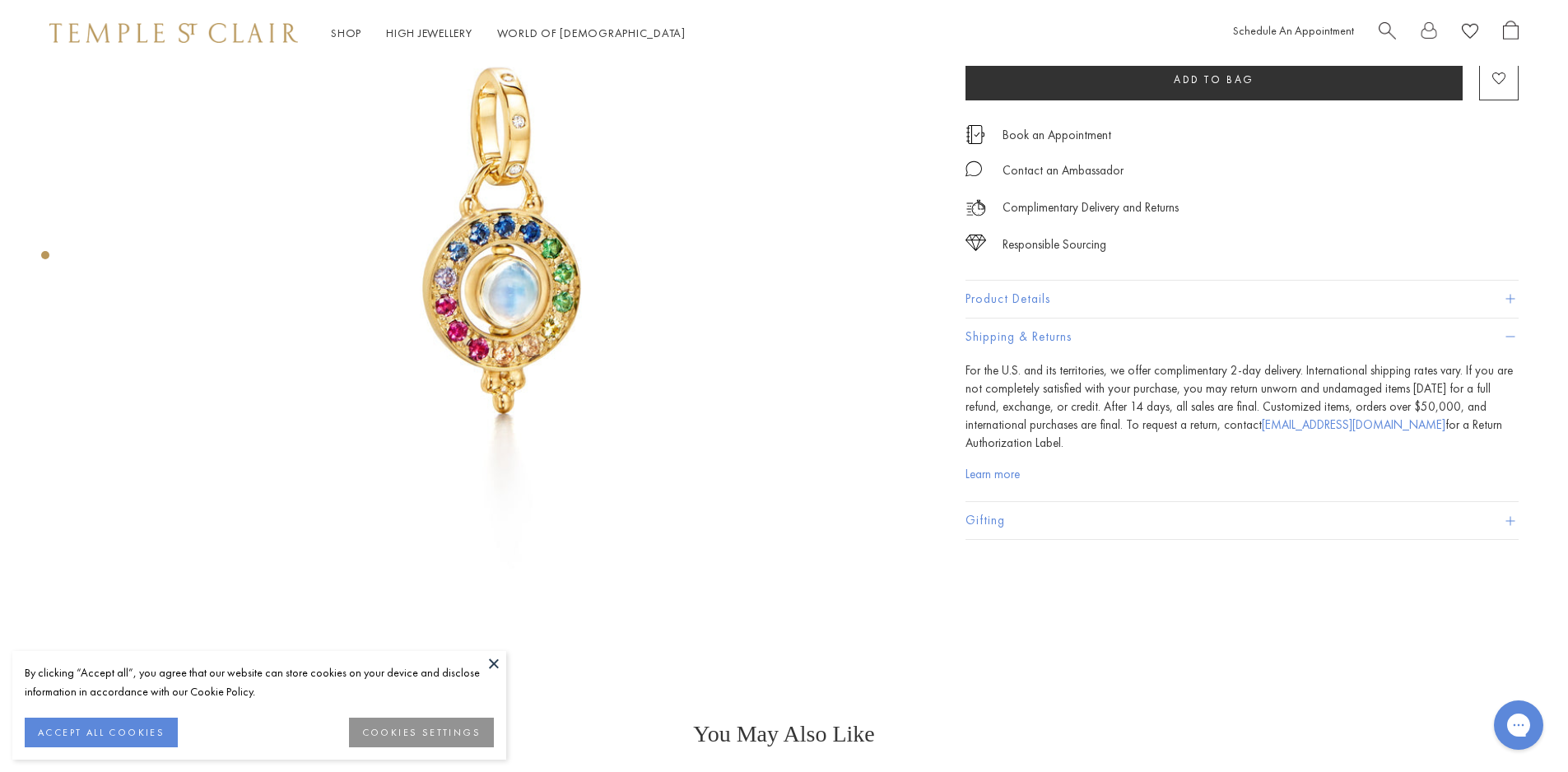
click at [1121, 530] on button "Gifting" at bounding box center [1242, 520] width 553 height 37
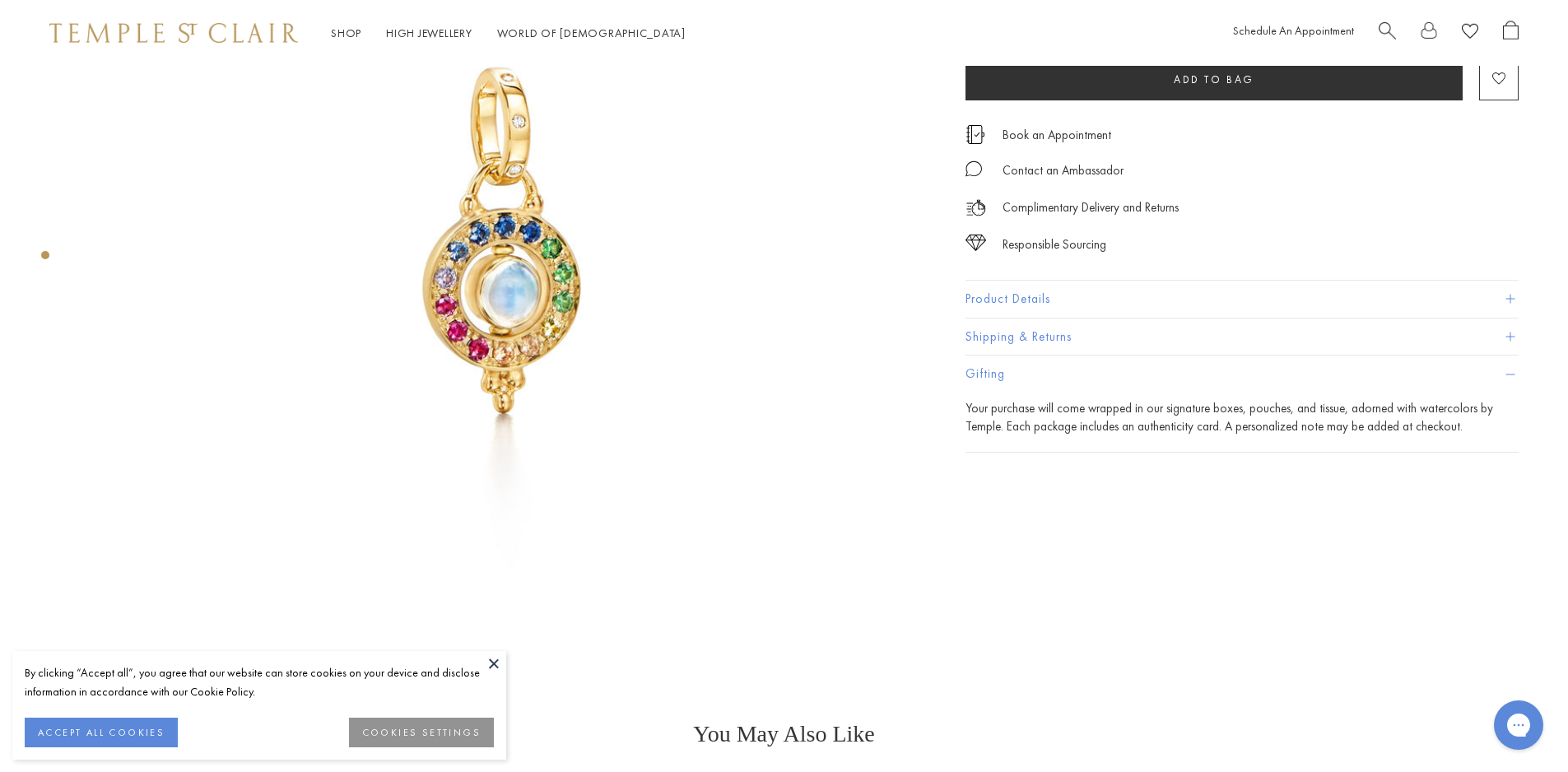
click at [1086, 314] on button "Product Details" at bounding box center [1242, 299] width 553 height 37
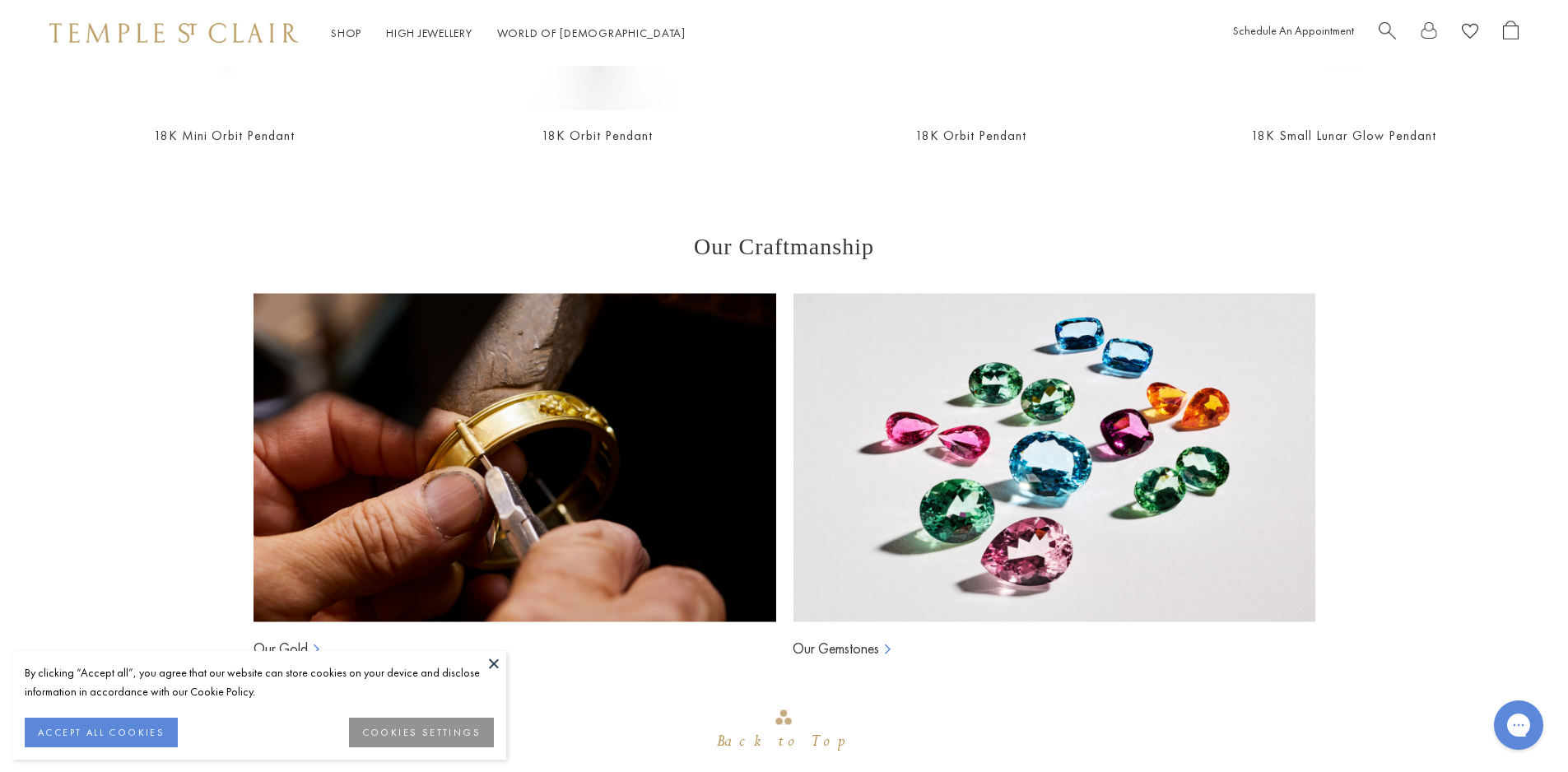
scroll to position [1564, 0]
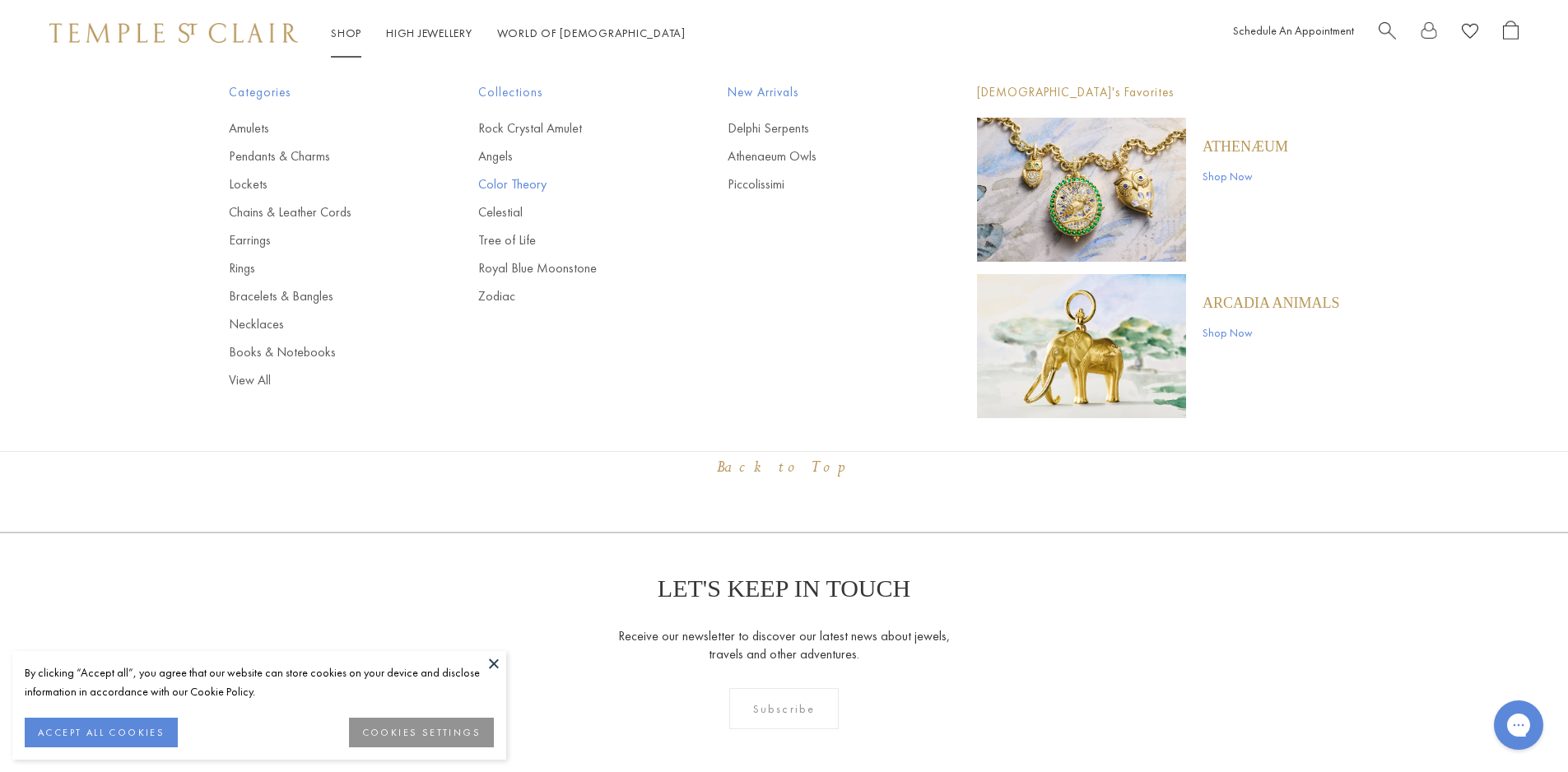
click at [503, 179] on link "Color Theory" at bounding box center [570, 183] width 183 height 18
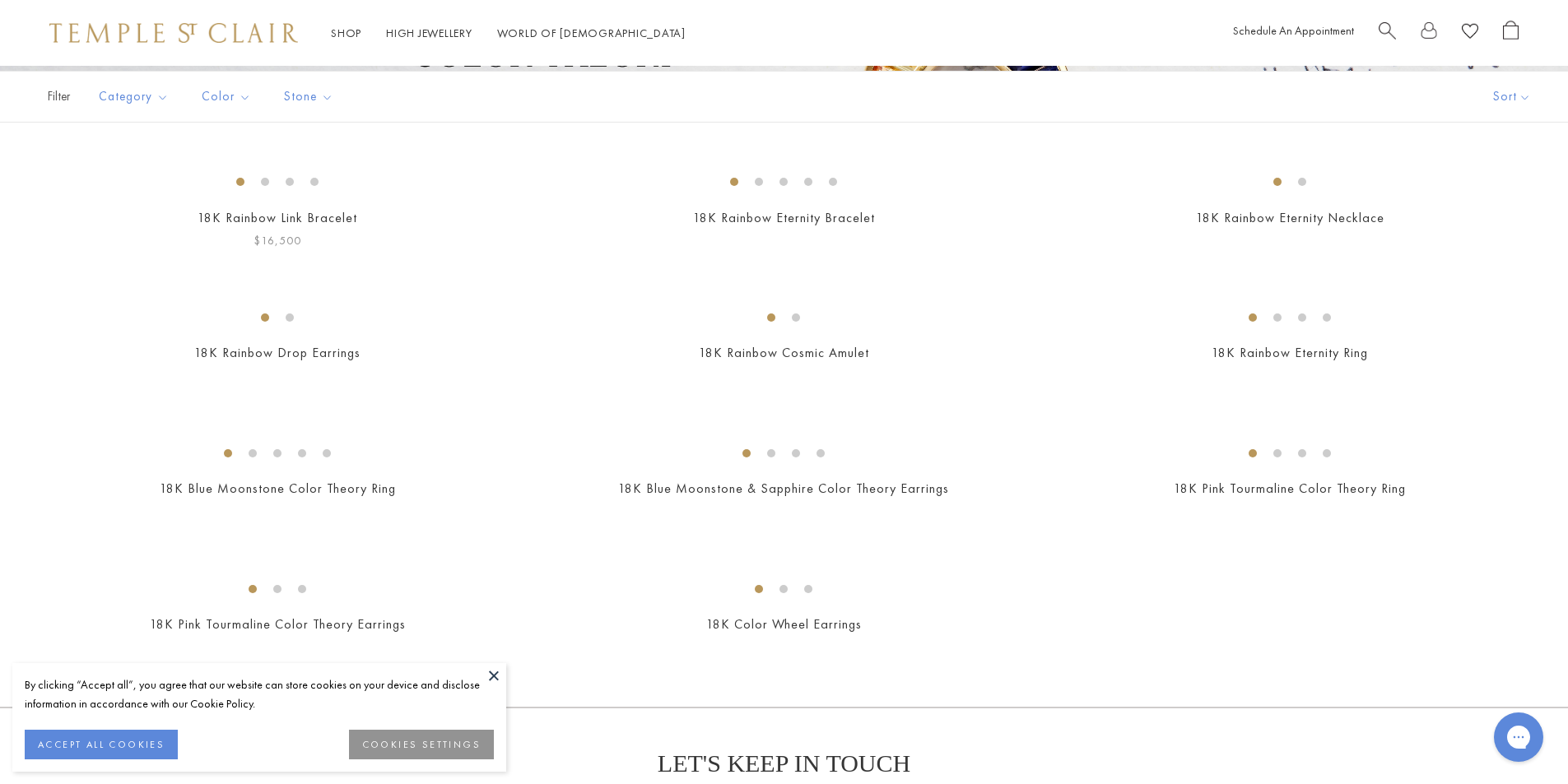
scroll to position [494, 0]
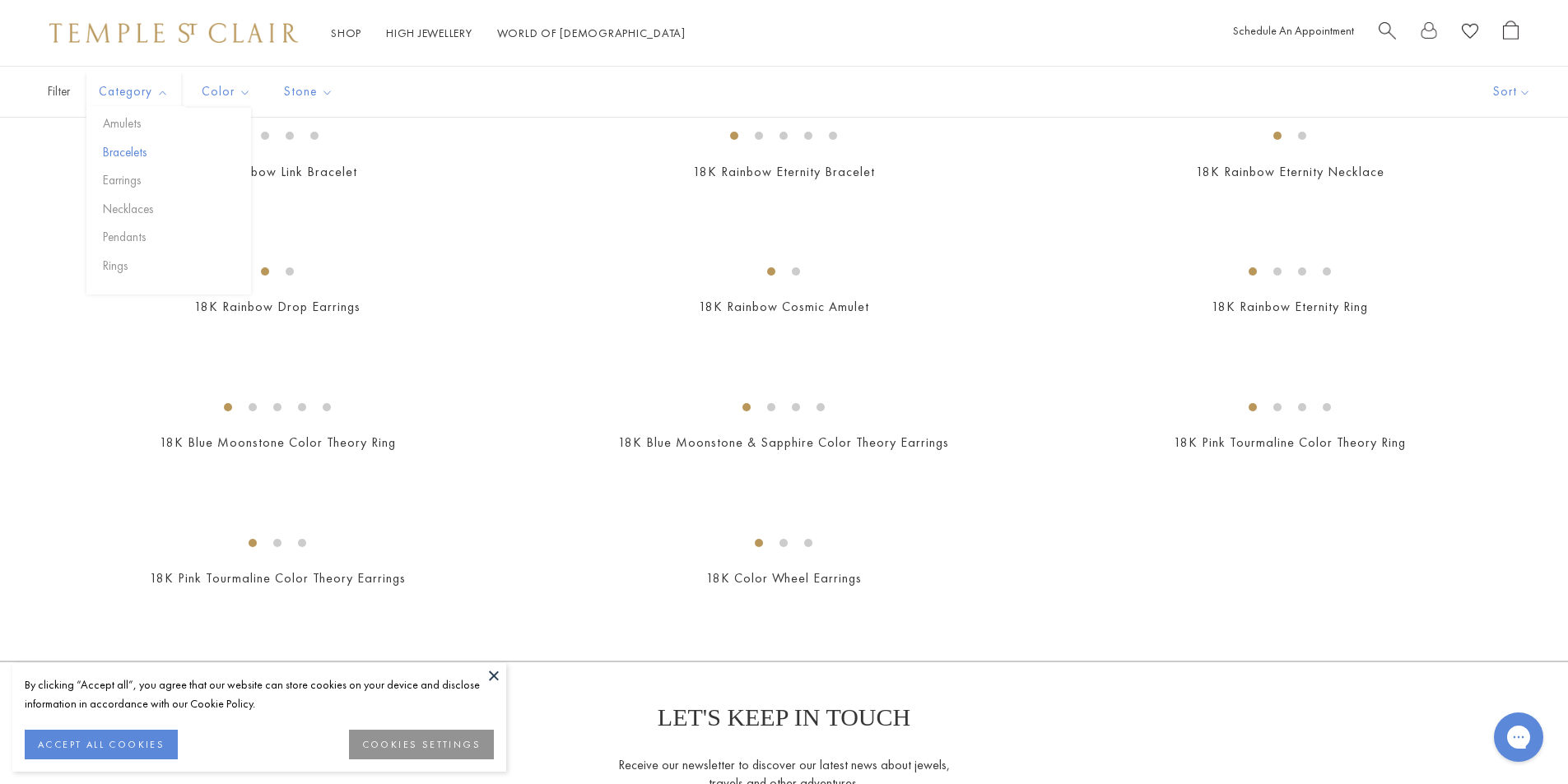
click at [131, 156] on button "Bracelets" at bounding box center [175, 153] width 152 height 19
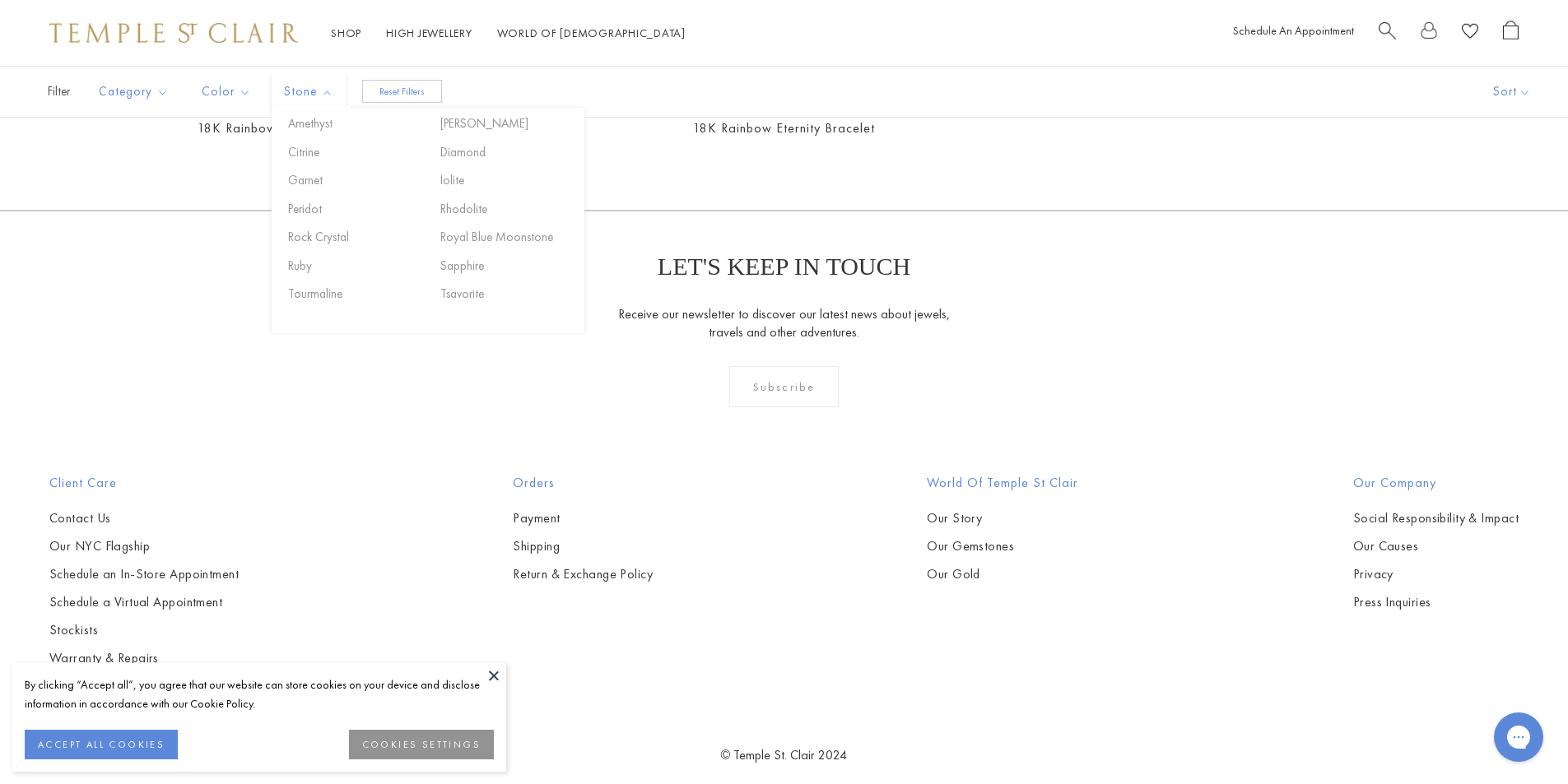
scroll to position [535, 0]
click at [137, 206] on button "Necklaces" at bounding box center [175, 209] width 152 height 19
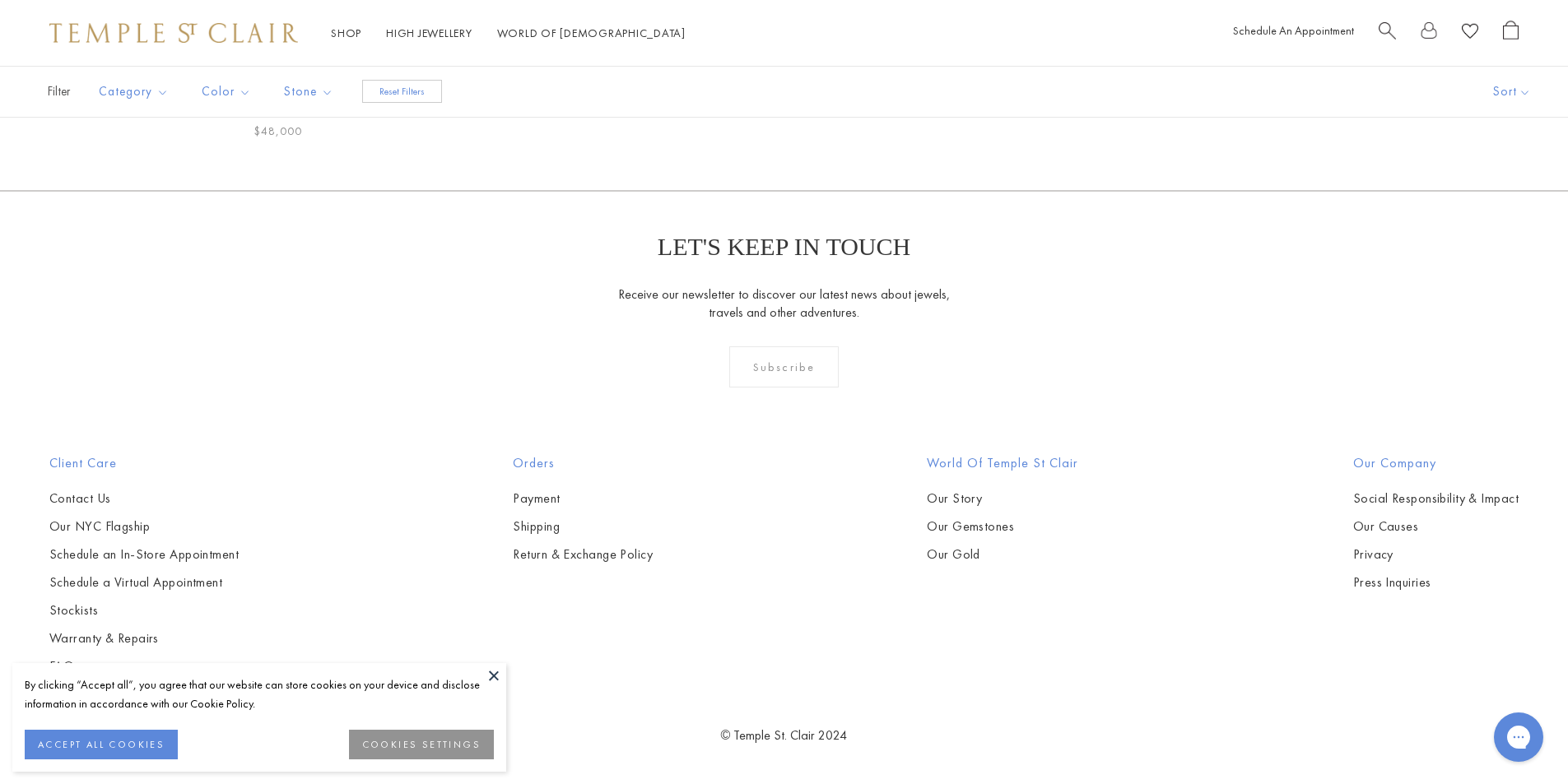
scroll to position [618, 0]
click at [121, 239] on button "Pendants" at bounding box center [175, 237] width 152 height 19
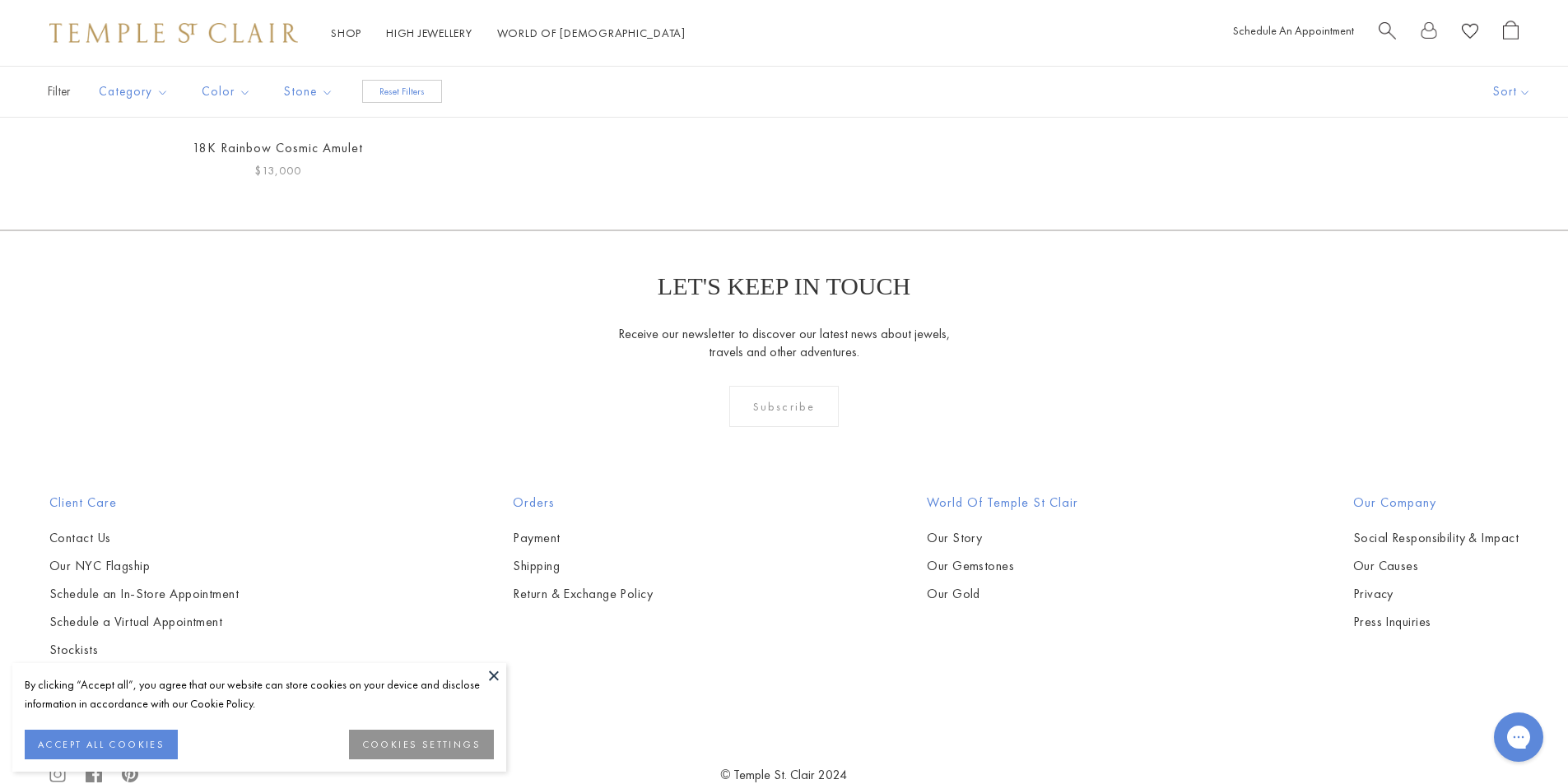
scroll to position [618, 0]
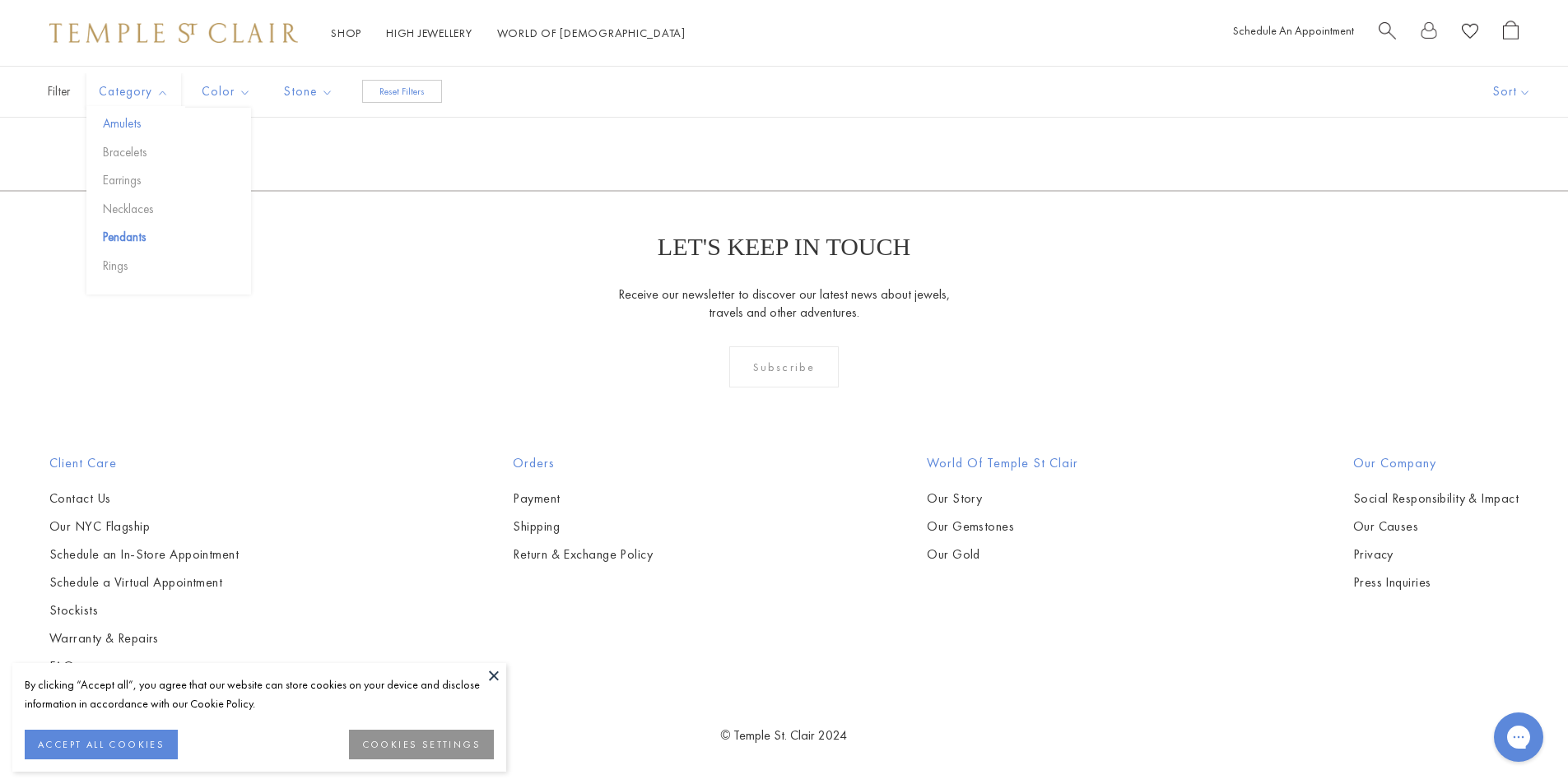
click at [125, 124] on button "Amulets" at bounding box center [175, 124] width 152 height 19
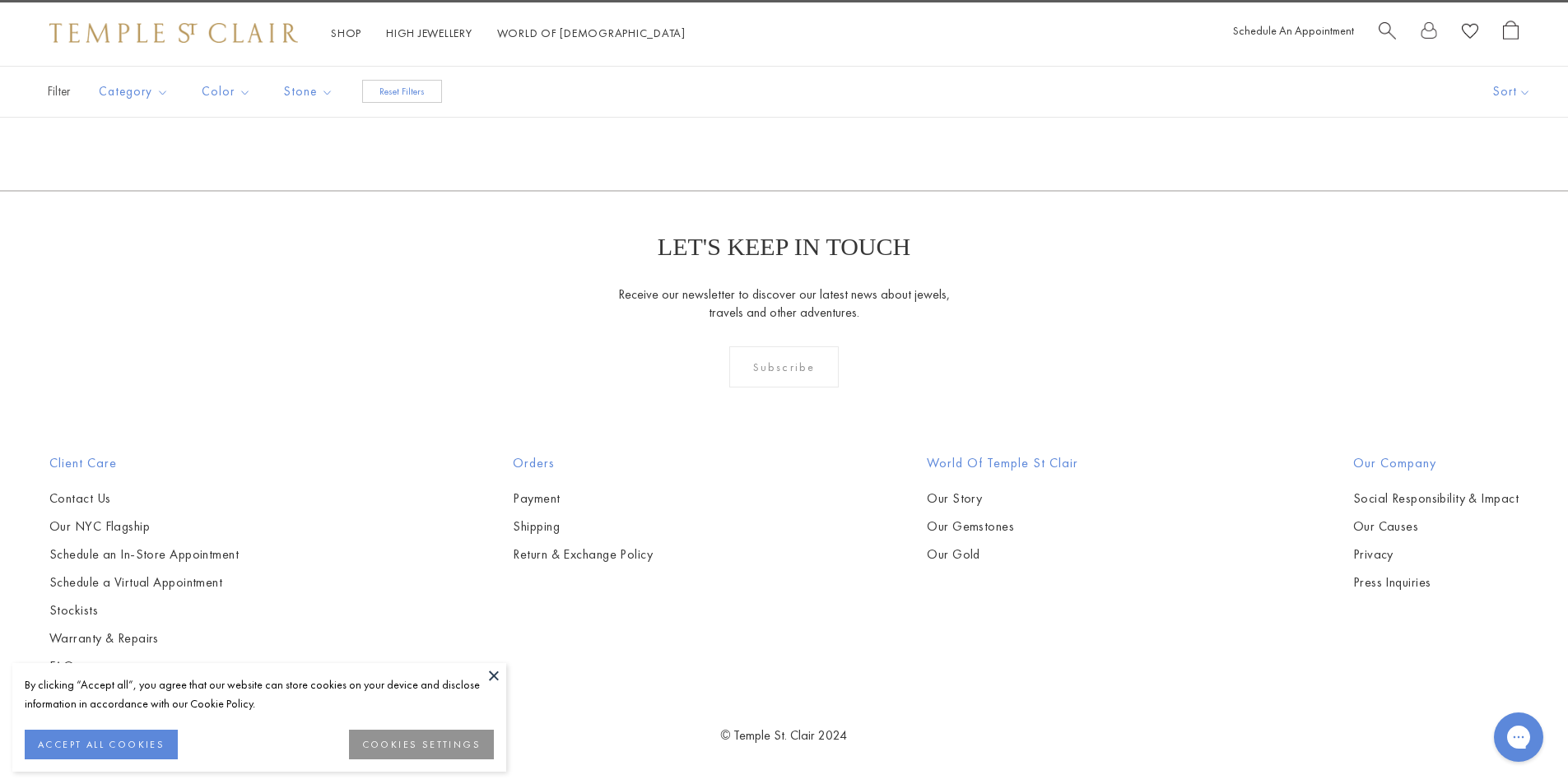
scroll to position [453, 0]
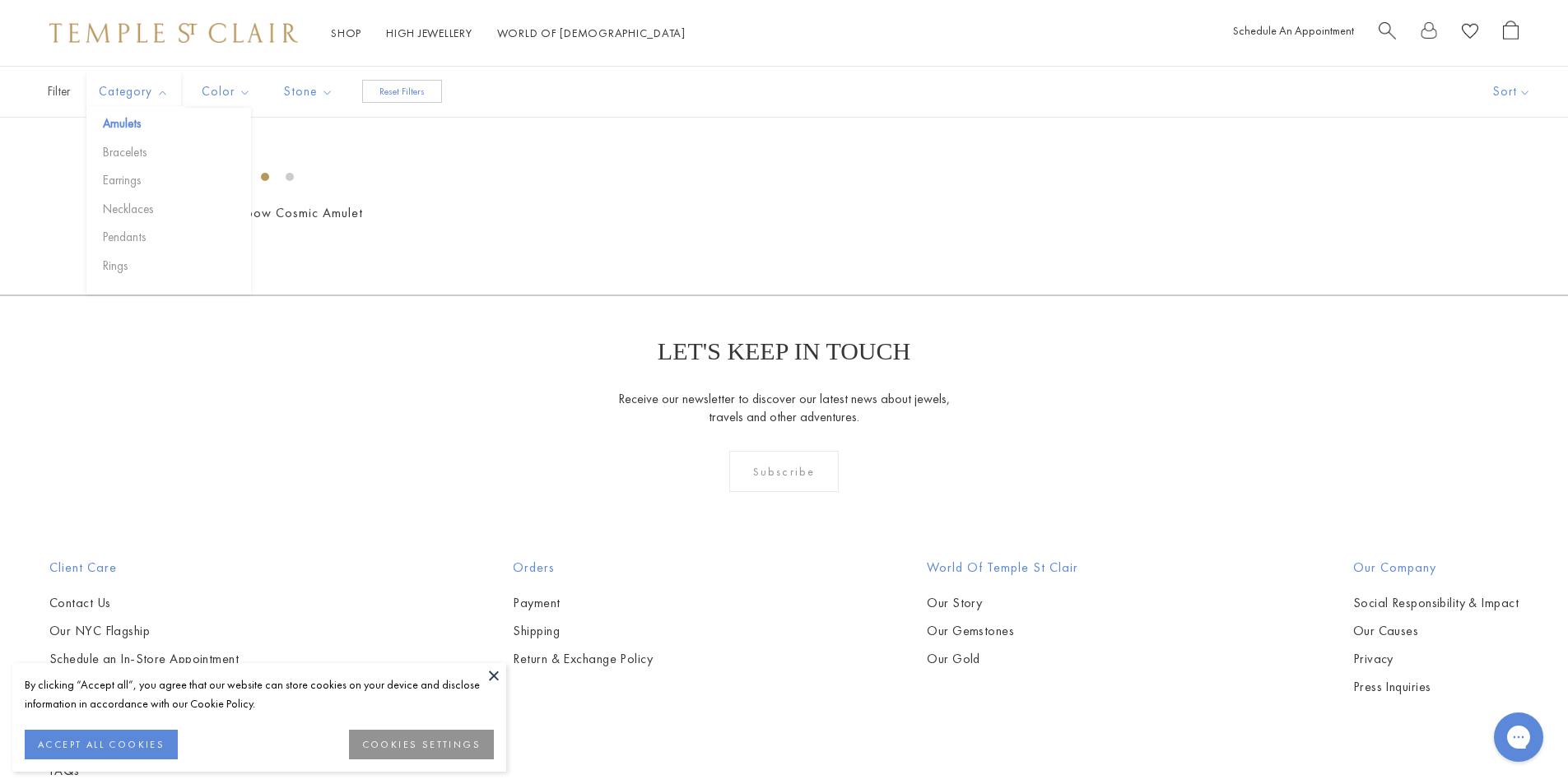
click at [131, 93] on span "Category" at bounding box center [136, 92] width 90 height 20
click at [122, 156] on button "Bracelets" at bounding box center [175, 153] width 152 height 19
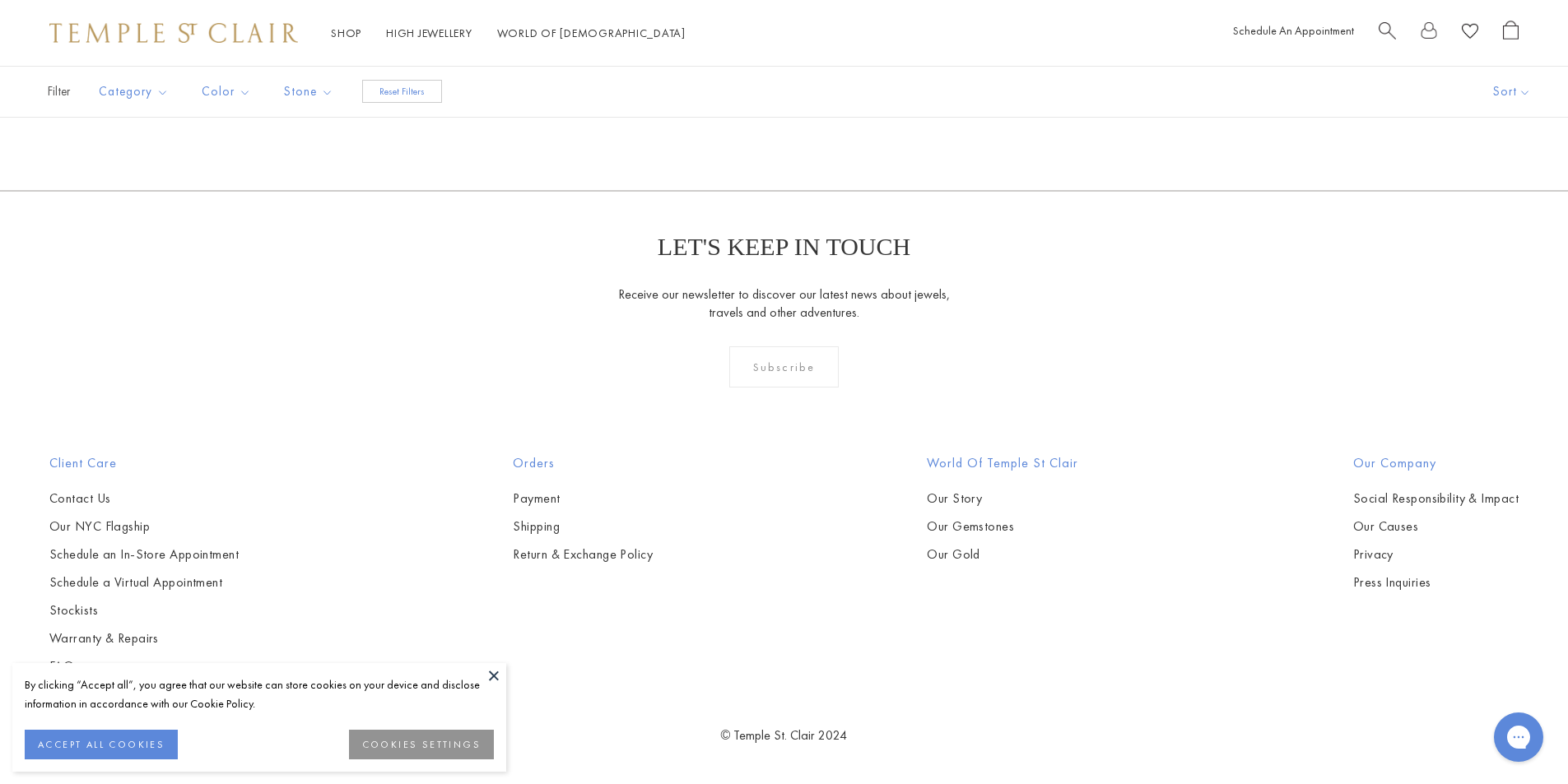
scroll to position [535, 0]
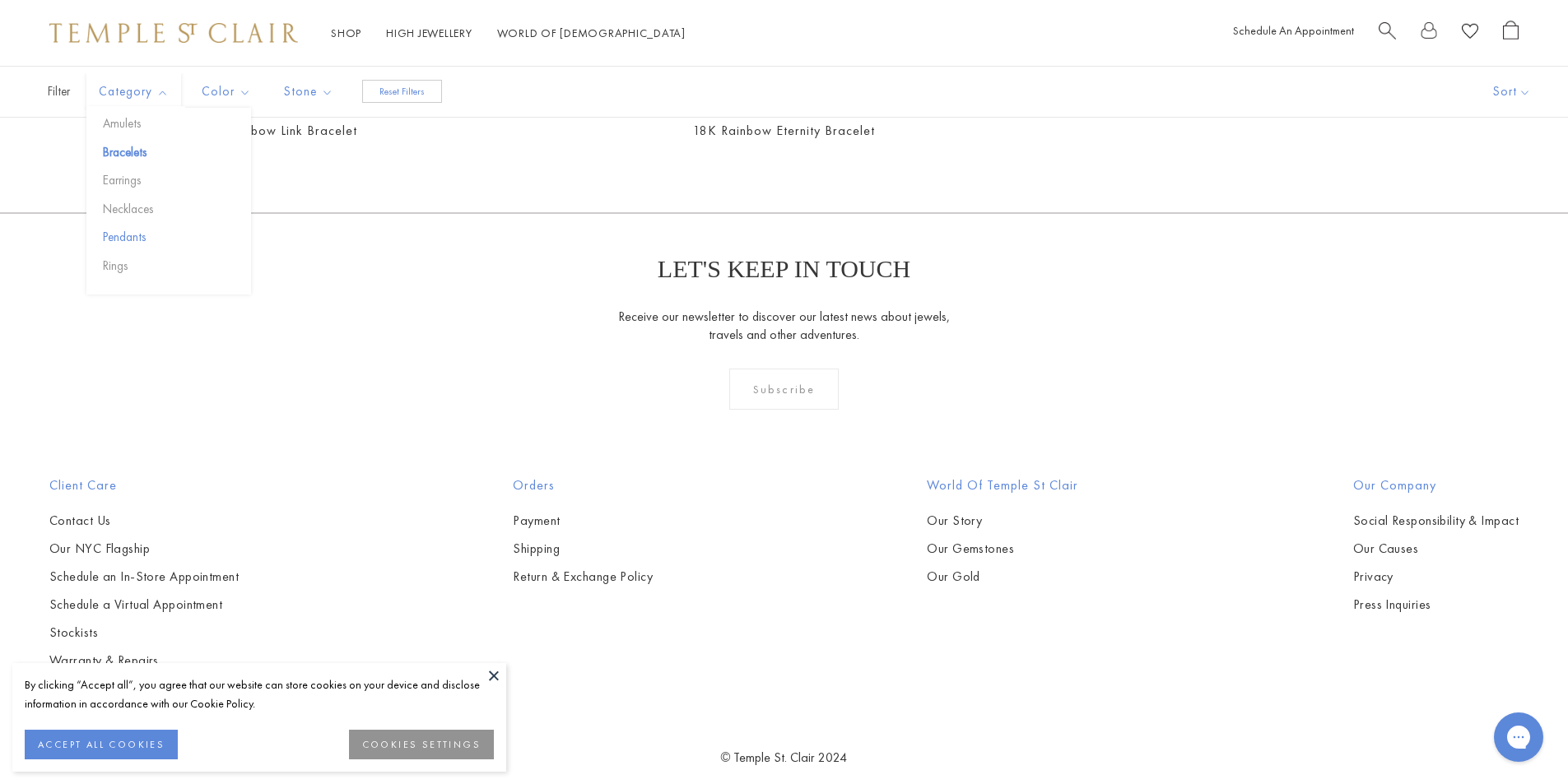
click at [119, 236] on button "Pendants" at bounding box center [175, 237] width 152 height 19
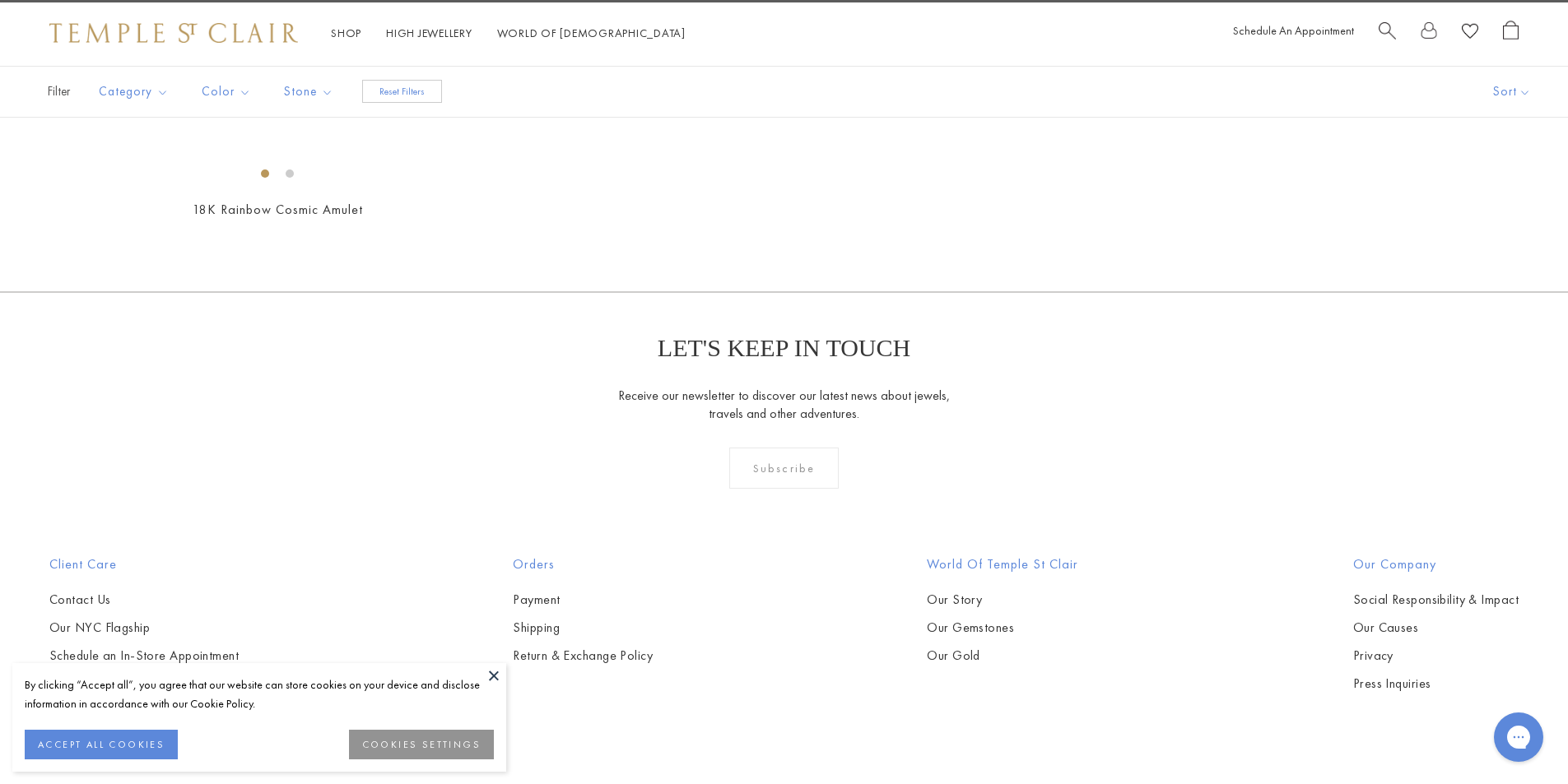
scroll to position [453, 0]
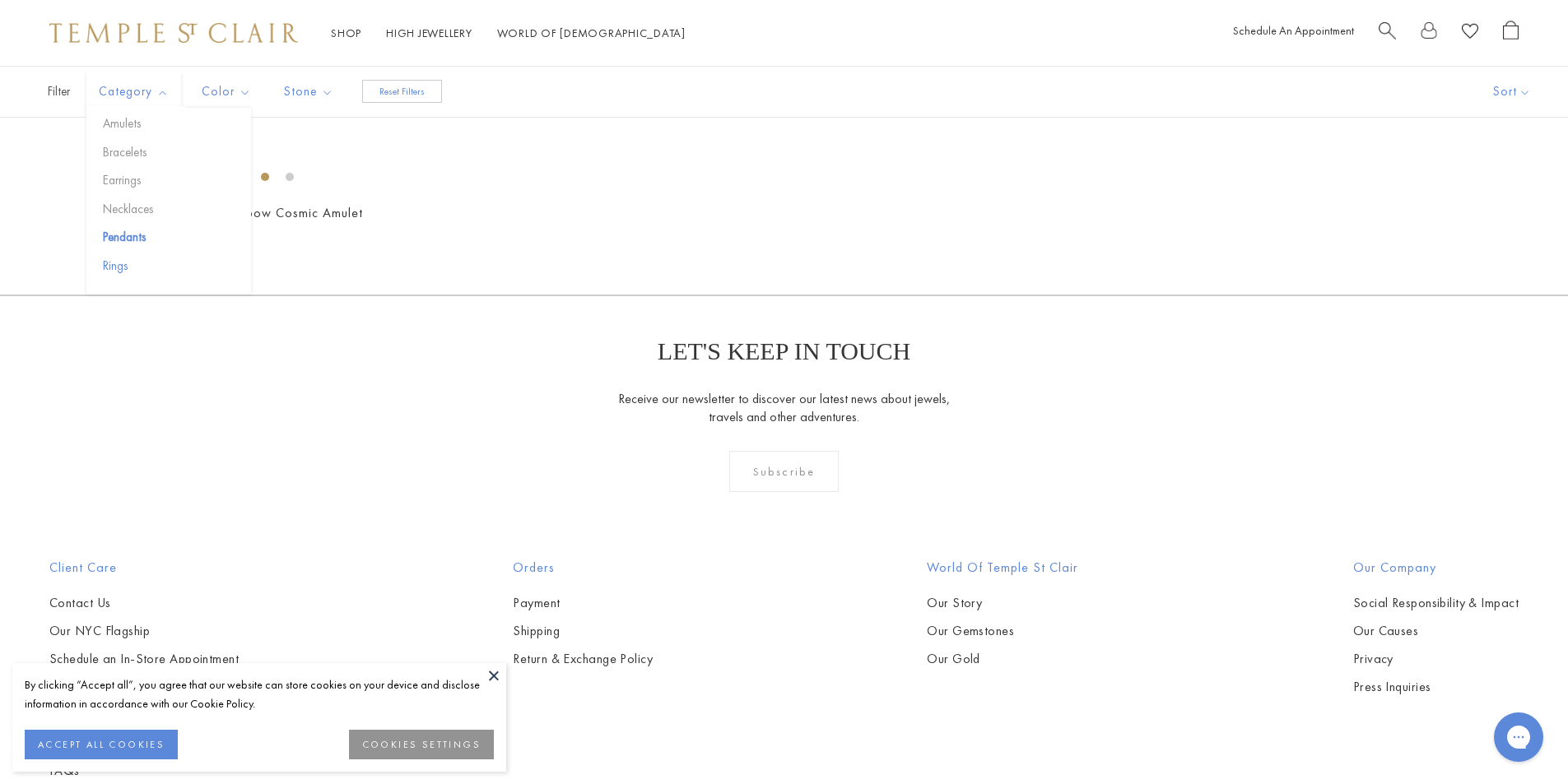
click at [119, 261] on button "Rings" at bounding box center [175, 266] width 152 height 19
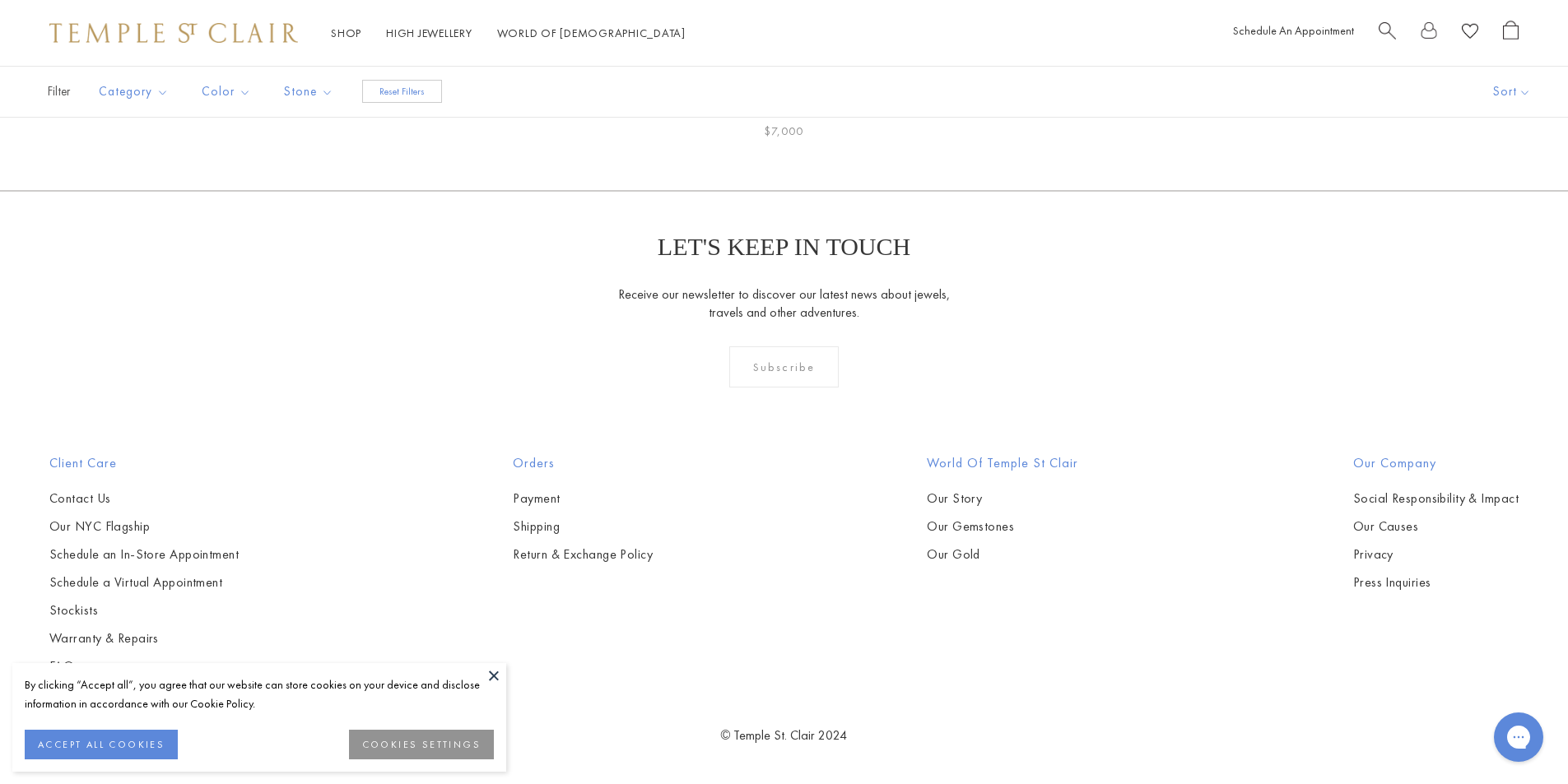
scroll to position [591, 0]
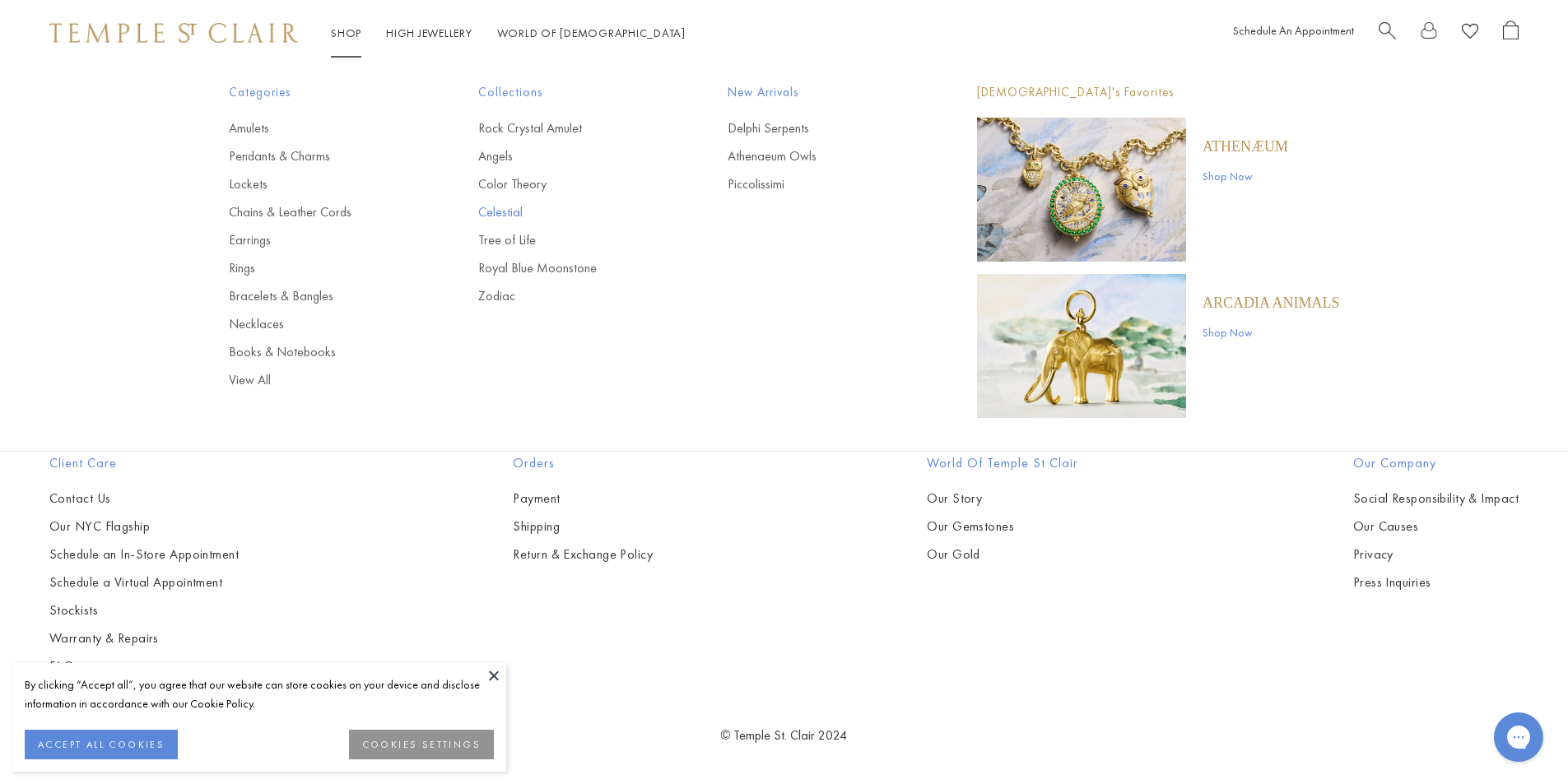
click at [504, 216] on link "Celestial" at bounding box center [570, 212] width 183 height 18
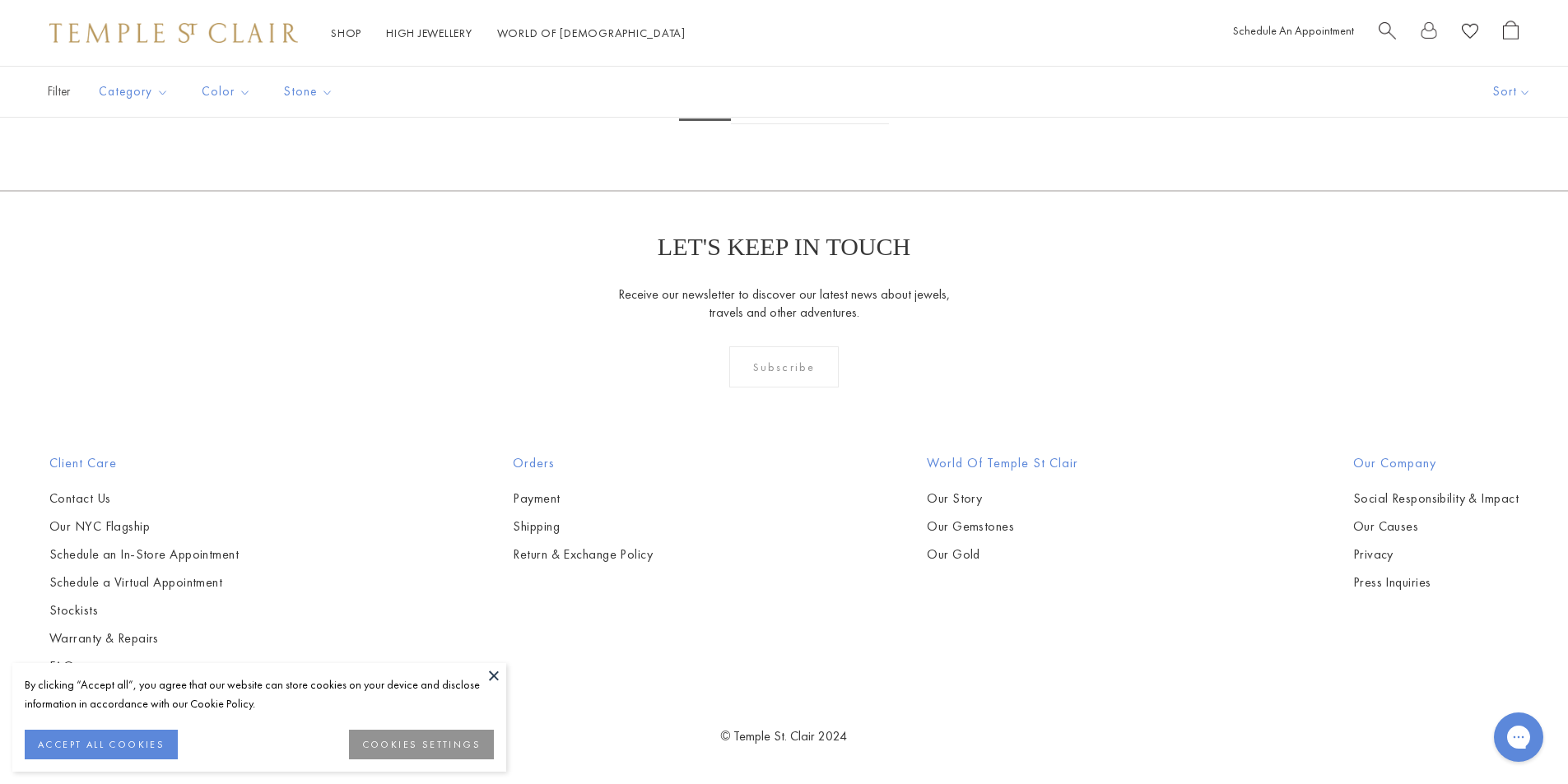
scroll to position [9053, 0]
click at [755, 125] on link "2" at bounding box center [758, 102] width 54 height 45
click at [756, 125] on link "2" at bounding box center [758, 102] width 54 height 45
